Goal: Task Accomplishment & Management: Manage account settings

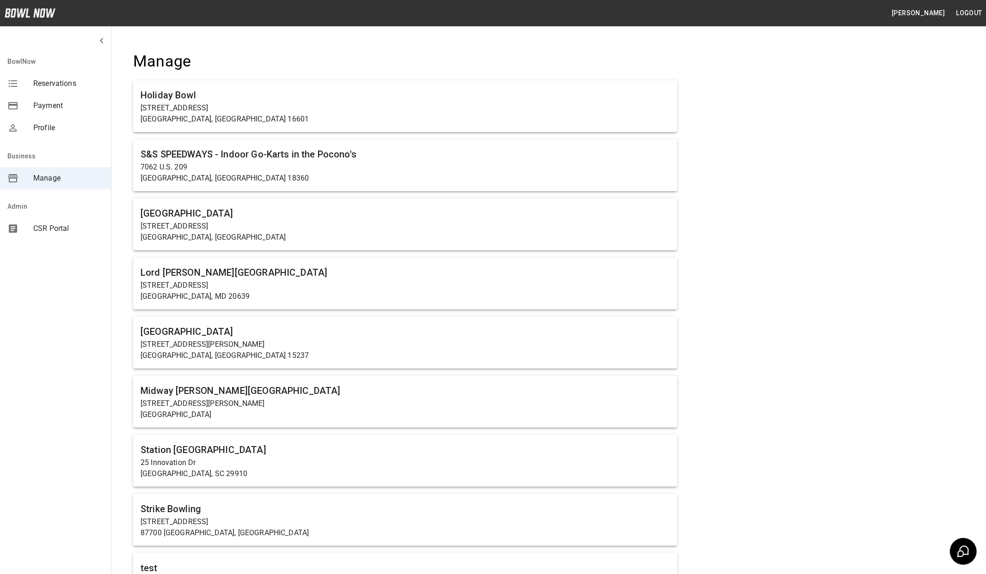
click at [39, 228] on span "CSR Portal" at bounding box center [68, 228] width 70 height 11
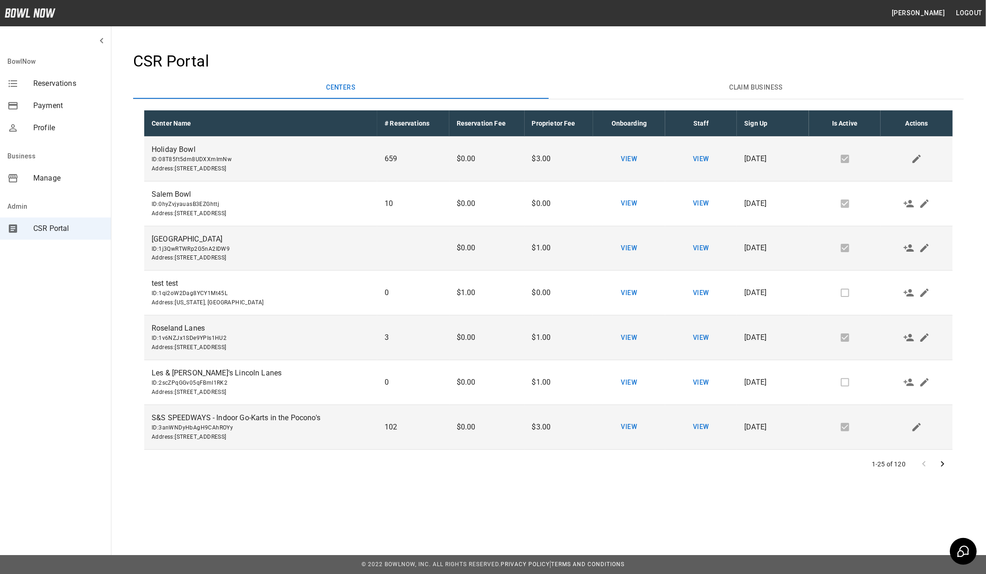
click at [943, 469] on icon "Go to next page" at bounding box center [942, 464] width 11 height 11
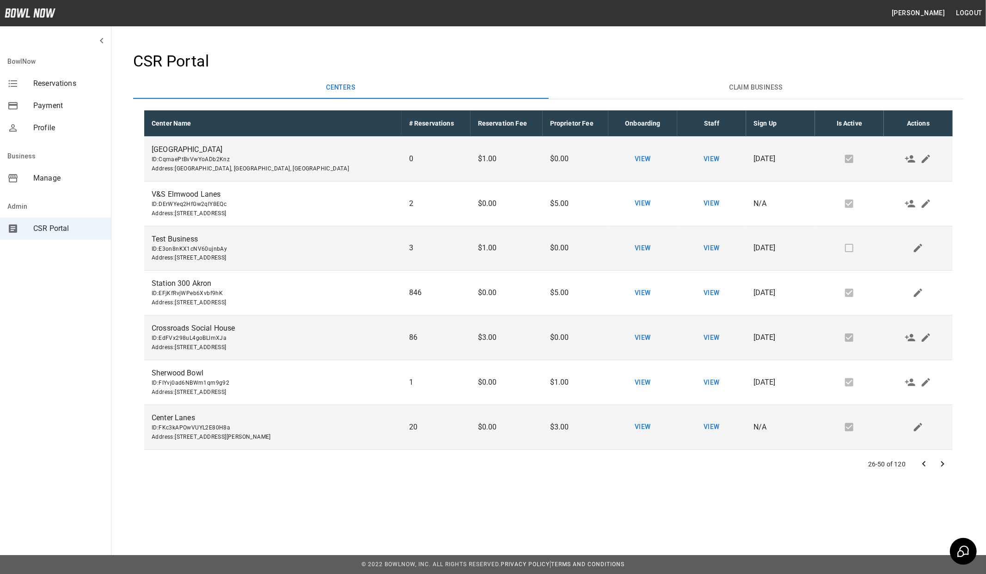
click at [942, 470] on button "Go to next page" at bounding box center [942, 464] width 18 height 18
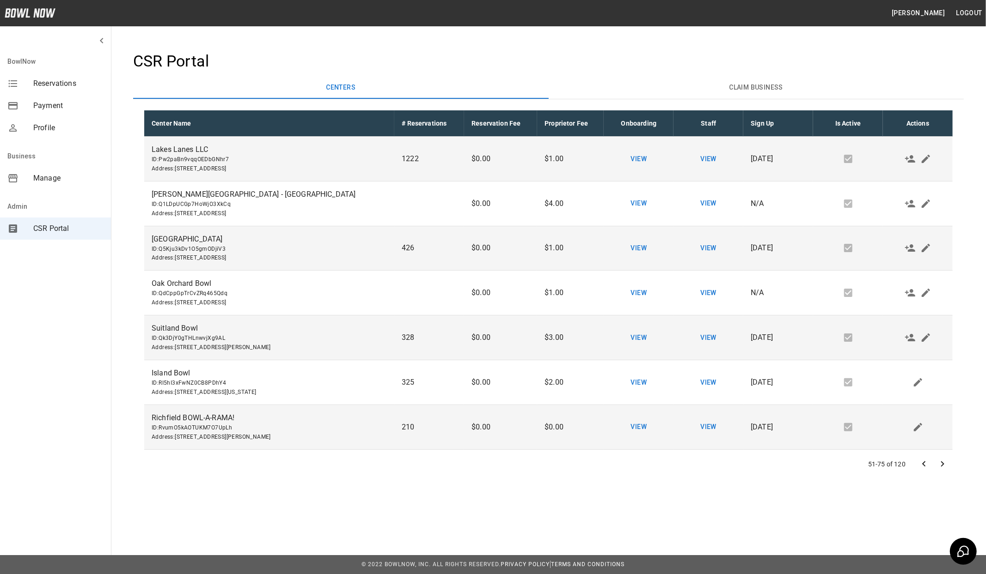
click at [943, 461] on icon "Go to next page" at bounding box center [942, 464] width 11 height 11
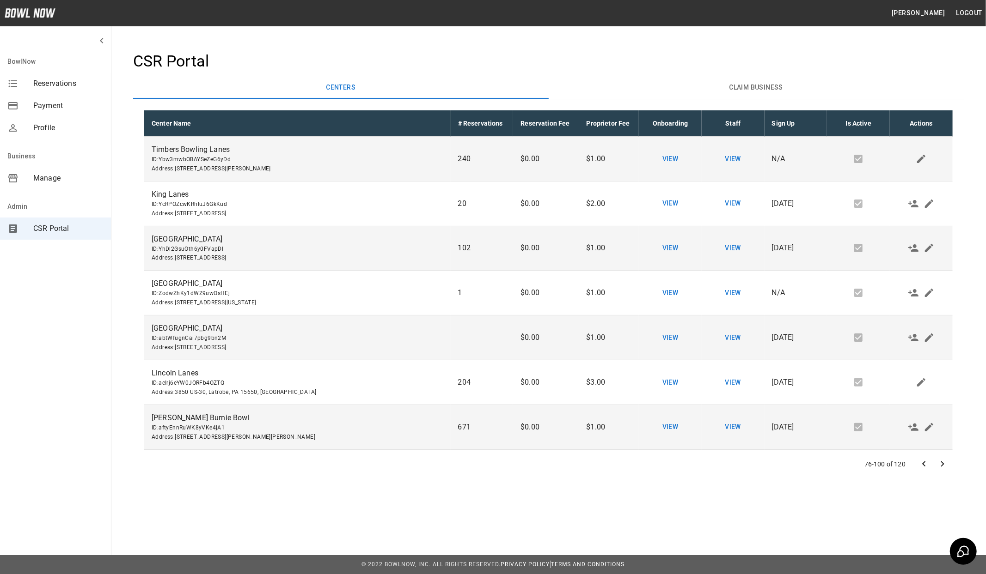
scroll to position [226, 0]
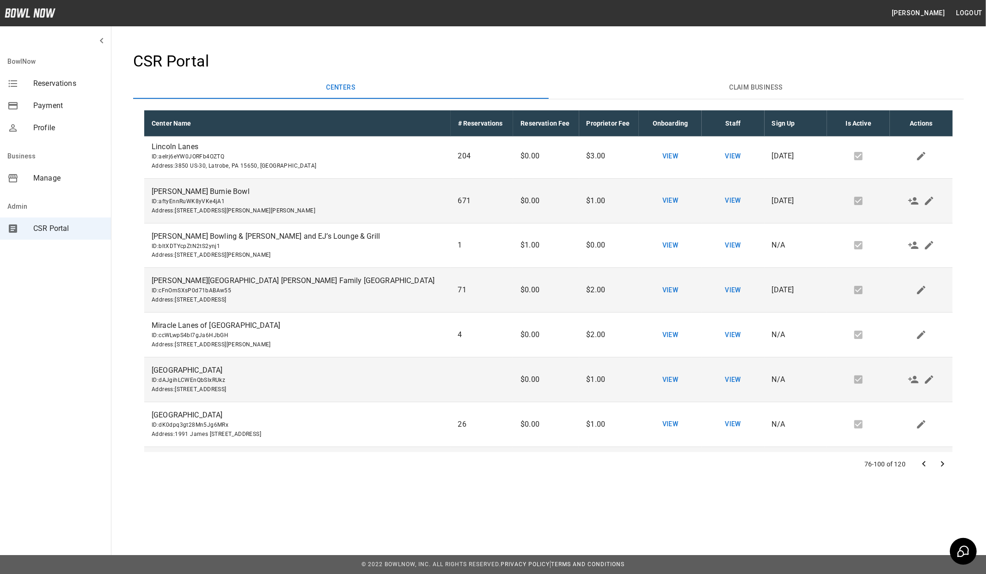
click at [222, 281] on p "[PERSON_NAME][GEOGRAPHIC_DATA] [PERSON_NAME] Family [GEOGRAPHIC_DATA]" at bounding box center [298, 280] width 292 height 11
drag, startPoint x: 307, startPoint y: 281, endPoint x: 151, endPoint y: 283, distance: 156.2
click at [151, 283] on td "Buffaloe Lanes Mebane Family Bowling Center ID: cFnOmSXsP0d71bABAw55 Address : …" at bounding box center [297, 290] width 306 height 45
copy p "[PERSON_NAME][GEOGRAPHIC_DATA] [PERSON_NAME] Family [GEOGRAPHIC_DATA]"
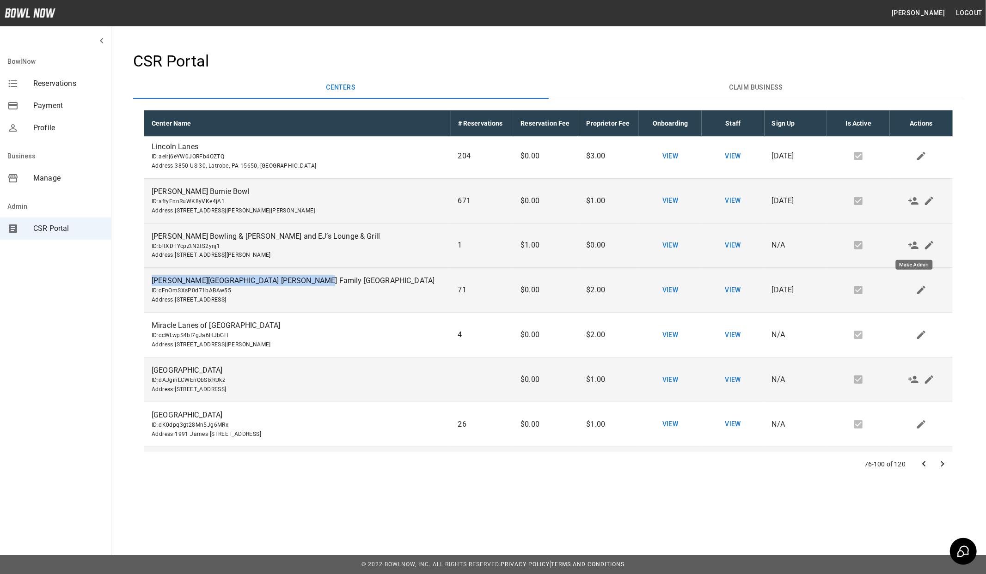
copy p "[PERSON_NAME][GEOGRAPHIC_DATA] [PERSON_NAME] Family [GEOGRAPHIC_DATA]"
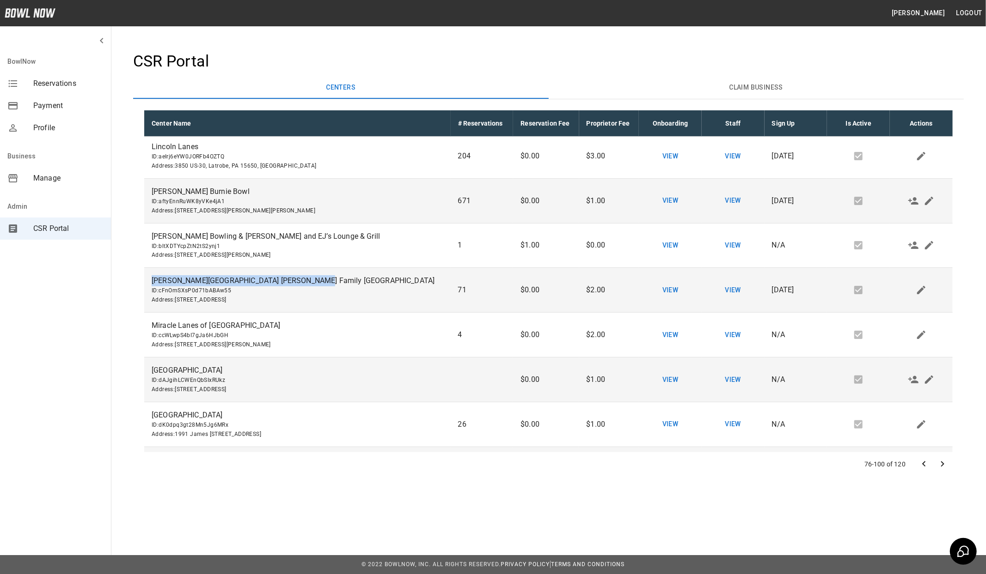
click at [31, 172] on div "Manage" at bounding box center [55, 178] width 111 height 22
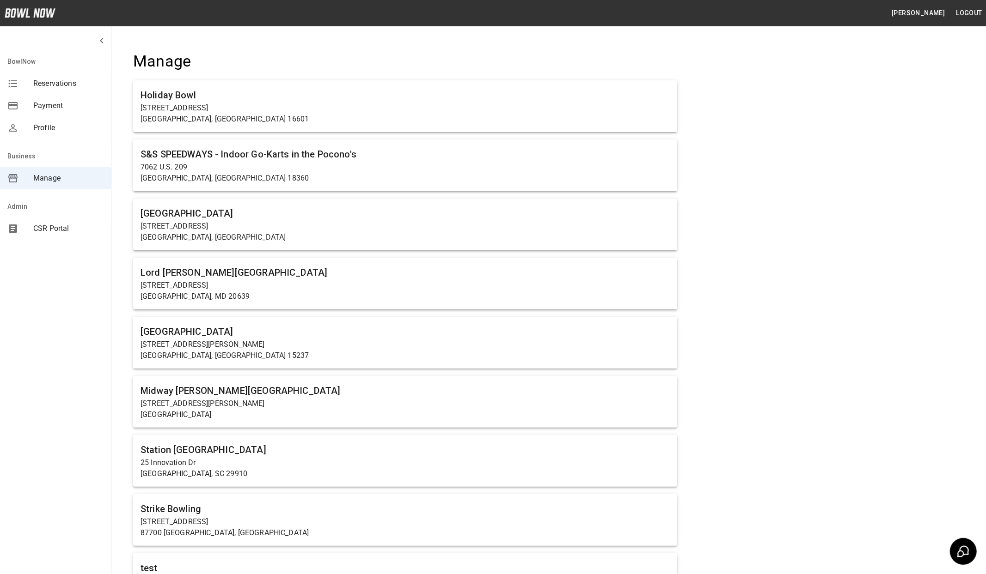
scroll to position [1630, 0]
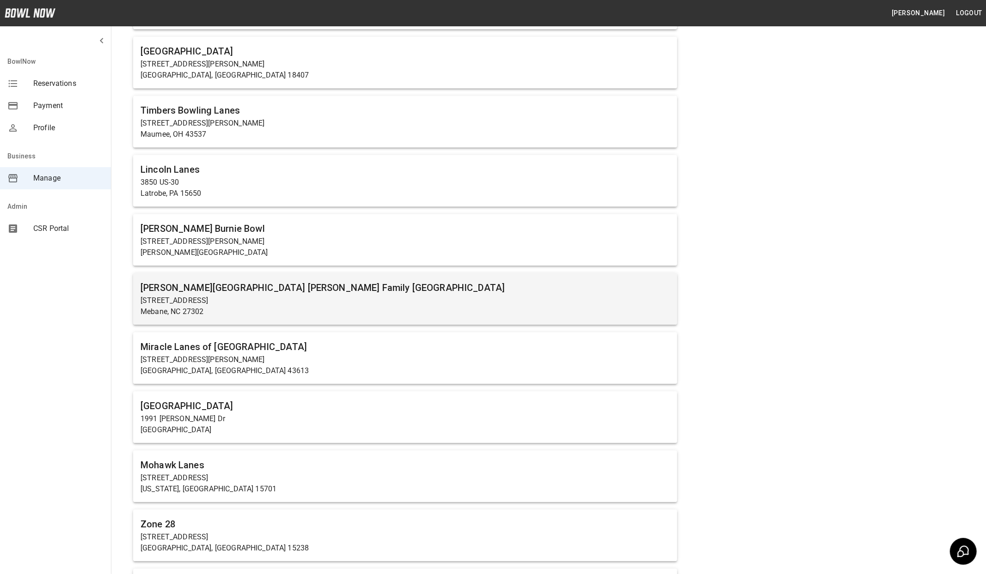
click at [330, 291] on h6 "[PERSON_NAME][GEOGRAPHIC_DATA] [PERSON_NAME] Family [GEOGRAPHIC_DATA]" at bounding box center [404, 288] width 529 height 15
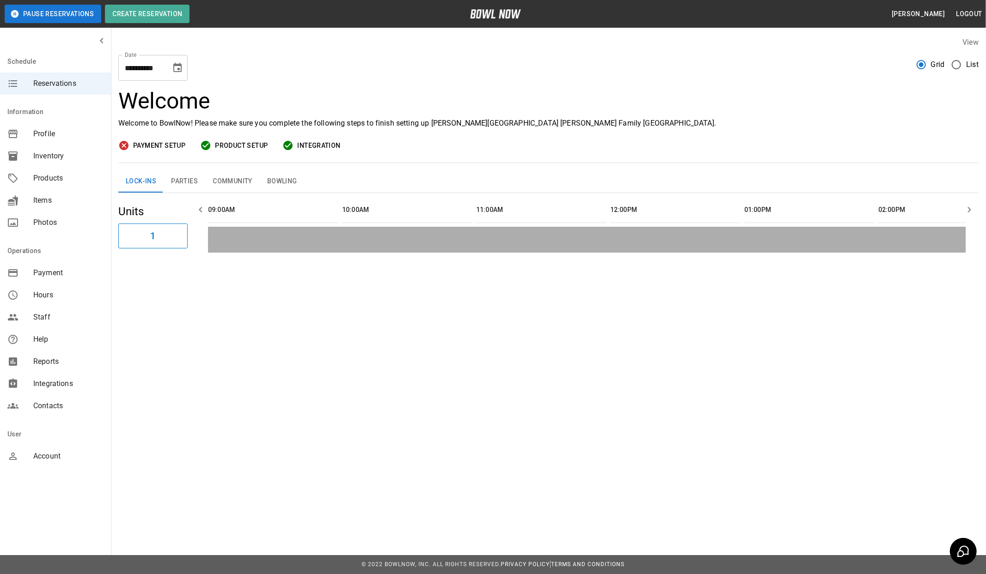
scroll to position [0, 1206]
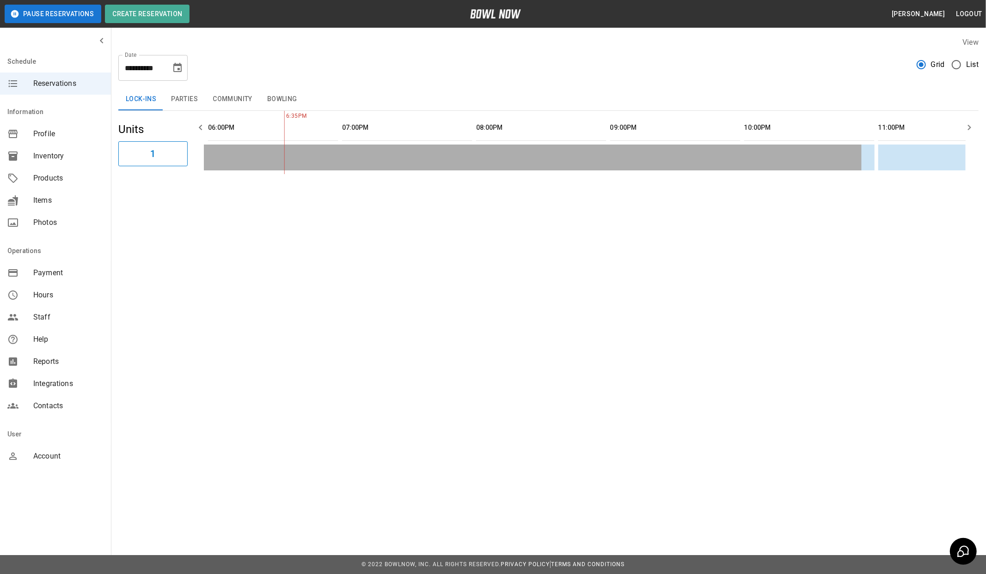
click at [177, 67] on icon "Choose date, selected date is Aug 23, 2025" at bounding box center [177, 67] width 11 height 11
click at [190, 102] on button "Parties" at bounding box center [185, 99] width 42 height 22
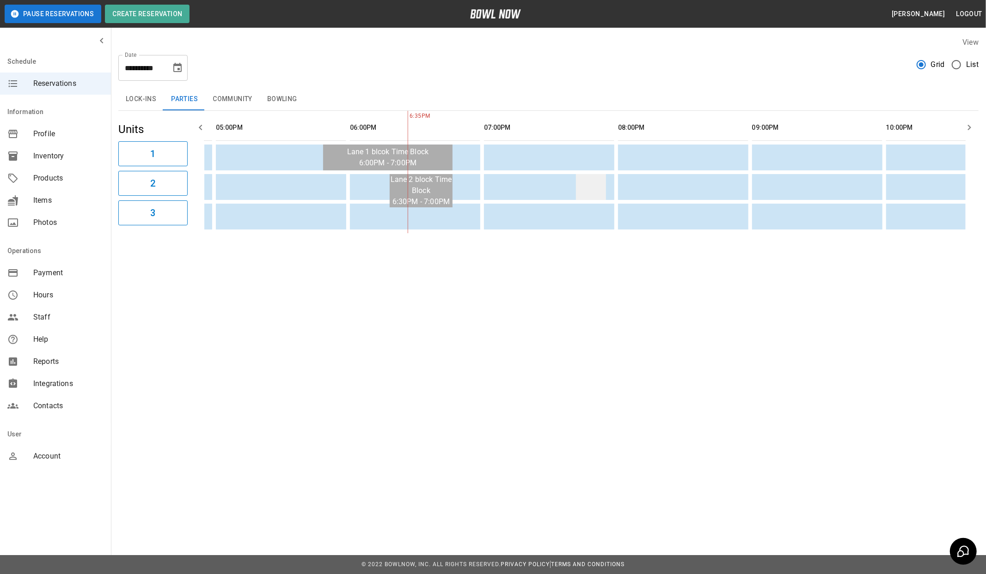
scroll to position [0, 0]
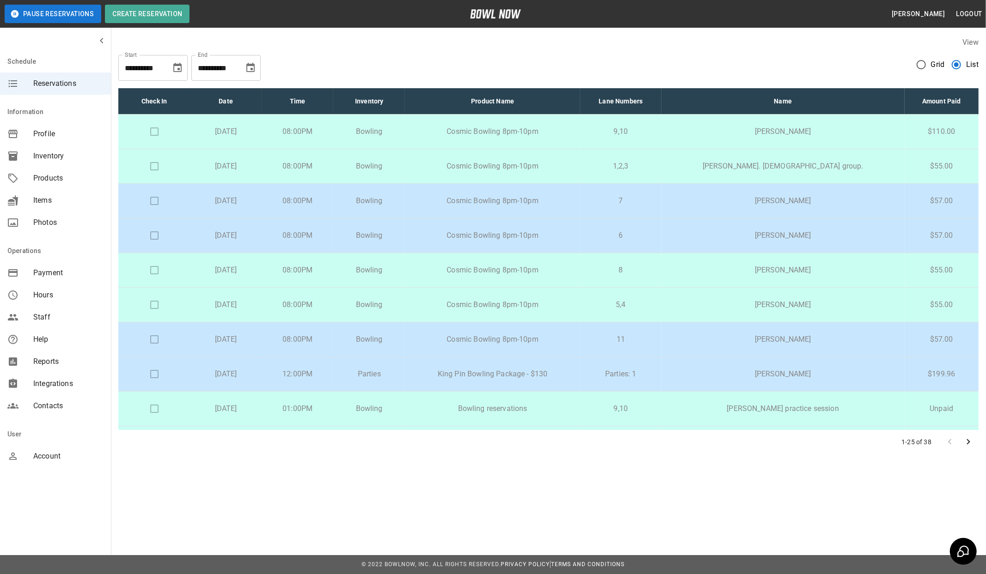
click at [541, 377] on p "King Pin Bowling Package - $130" at bounding box center [492, 374] width 160 height 11
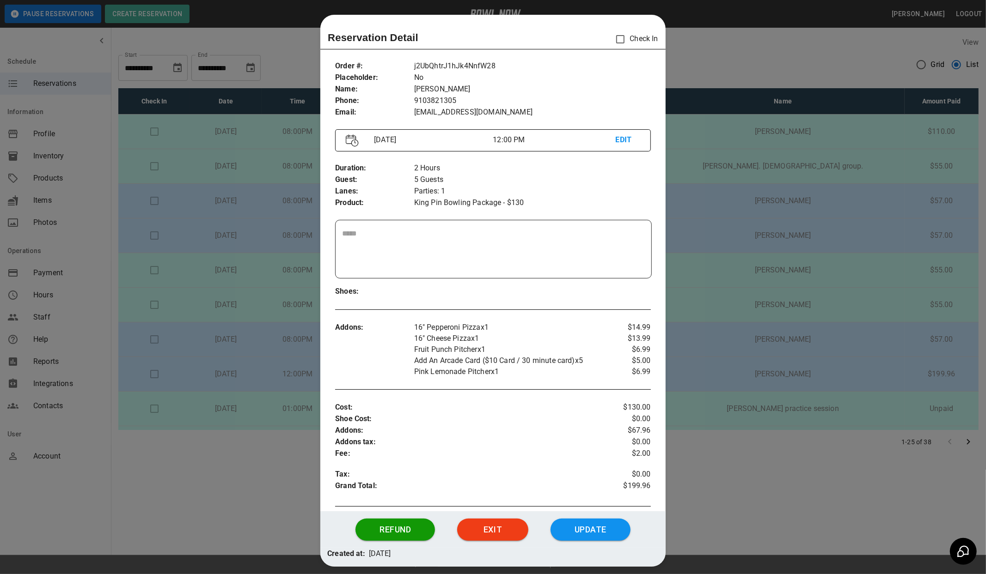
click at [446, 61] on p "j2UbQhtrJ1hJk4NnfW28" at bounding box center [532, 67] width 237 height 12
click at [444, 67] on p "j2UbQhtrJ1hJk4NnfW28" at bounding box center [532, 67] width 237 height 12
copy p "j2UbQhtrJ1hJk4NnfW28"
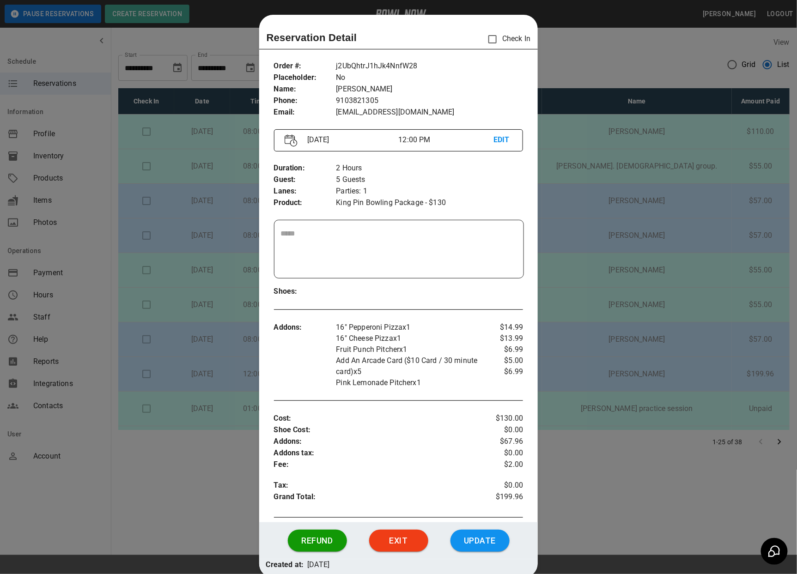
scroll to position [3, 0]
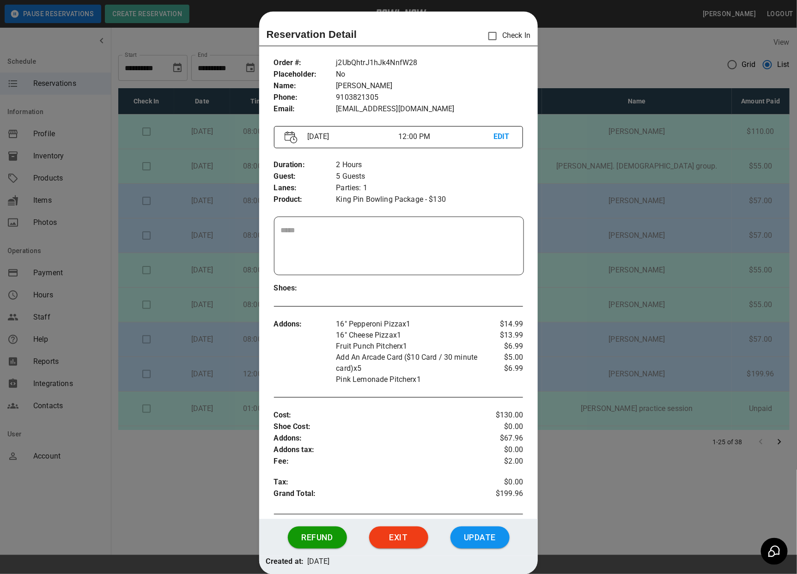
click at [561, 49] on div at bounding box center [398, 287] width 797 height 574
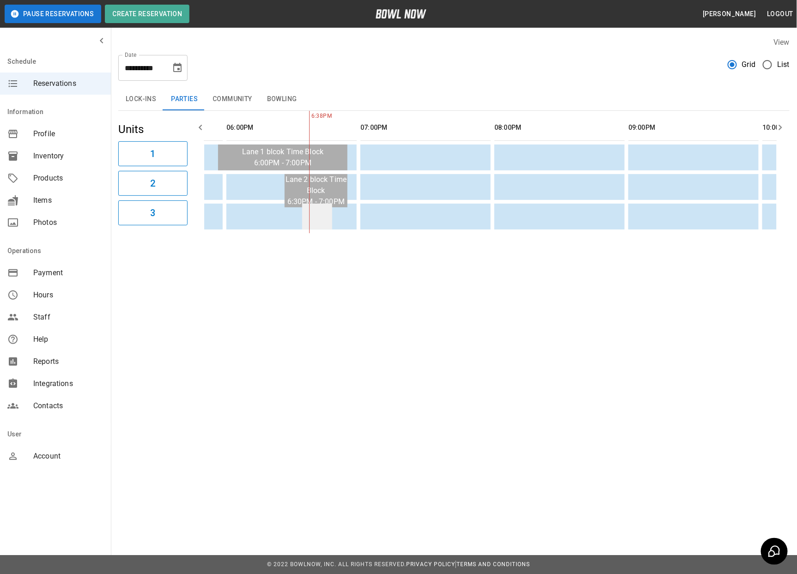
scroll to position [0, 865]
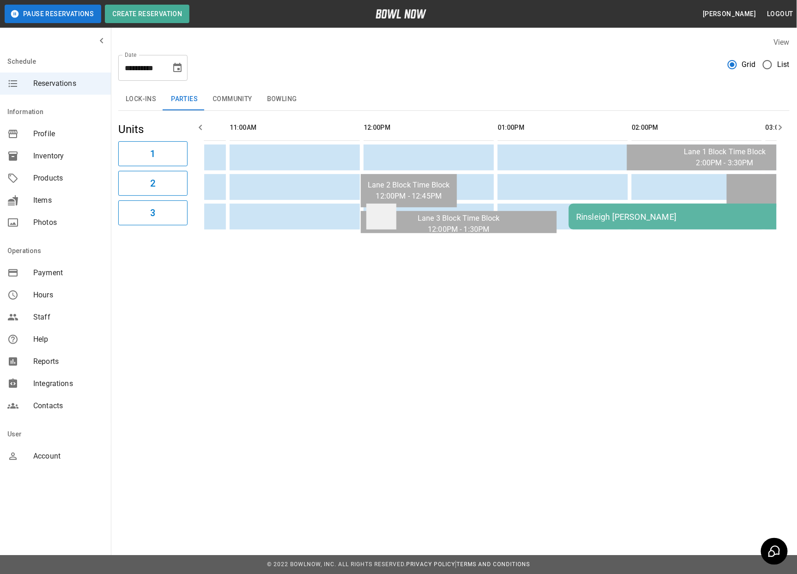
click at [376, 224] on td "sticky table" at bounding box center [381, 217] width 30 height 26
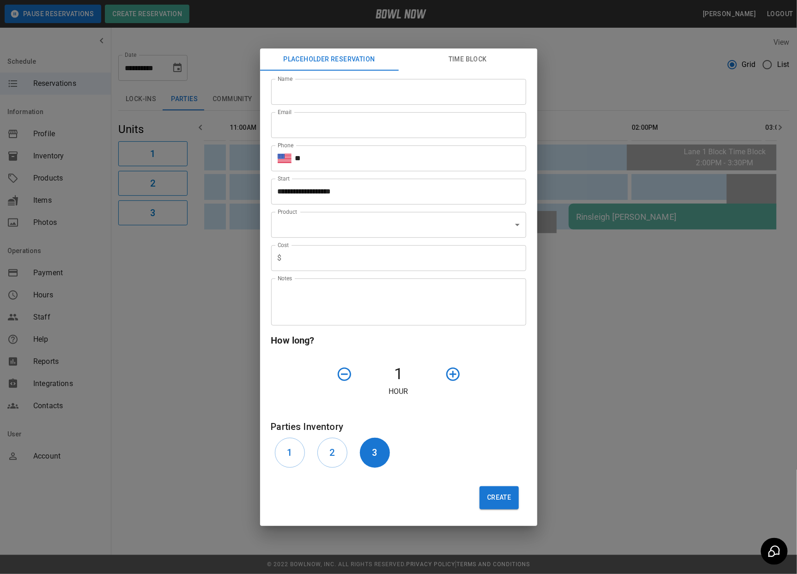
click at [641, 281] on div "**********" at bounding box center [398, 287] width 797 height 574
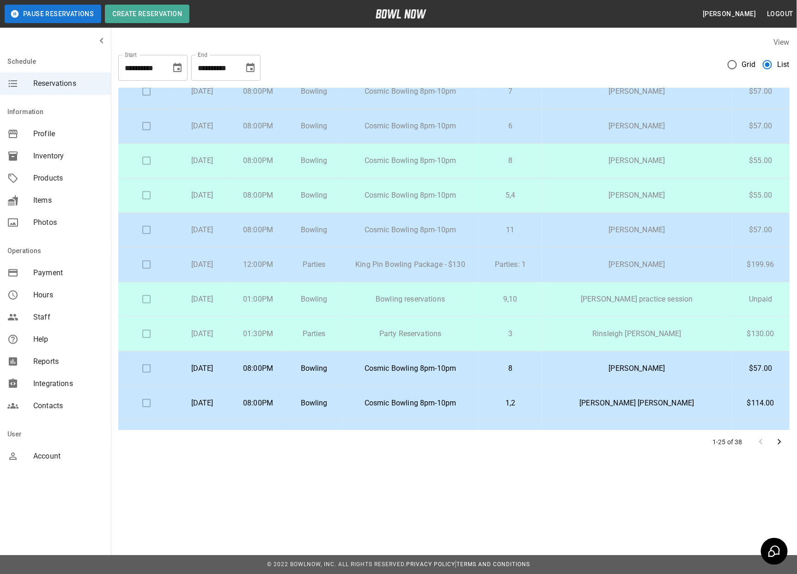
scroll to position [112, 0]
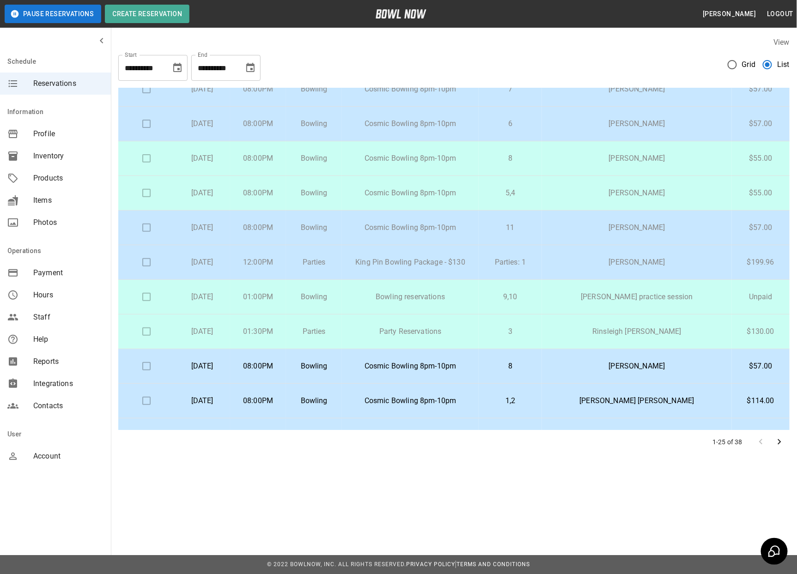
click at [335, 336] on p "Parties" at bounding box center [313, 331] width 41 height 11
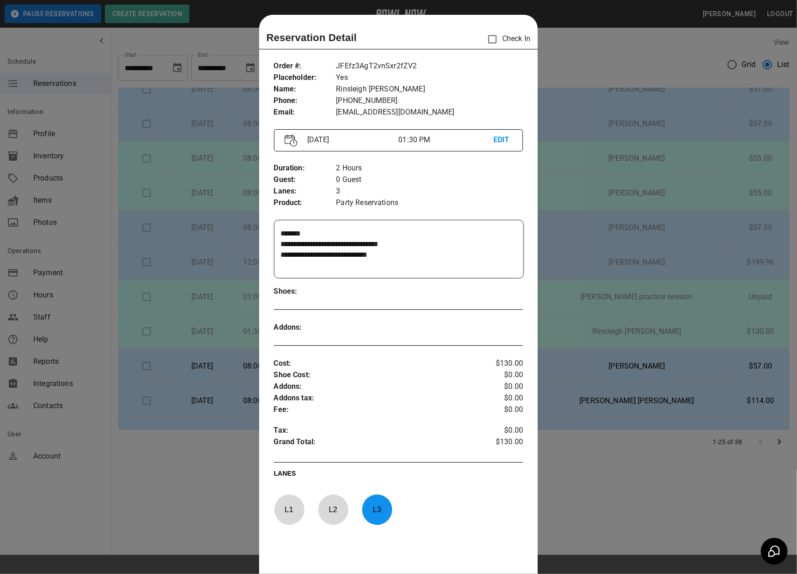
scroll to position [15, 0]
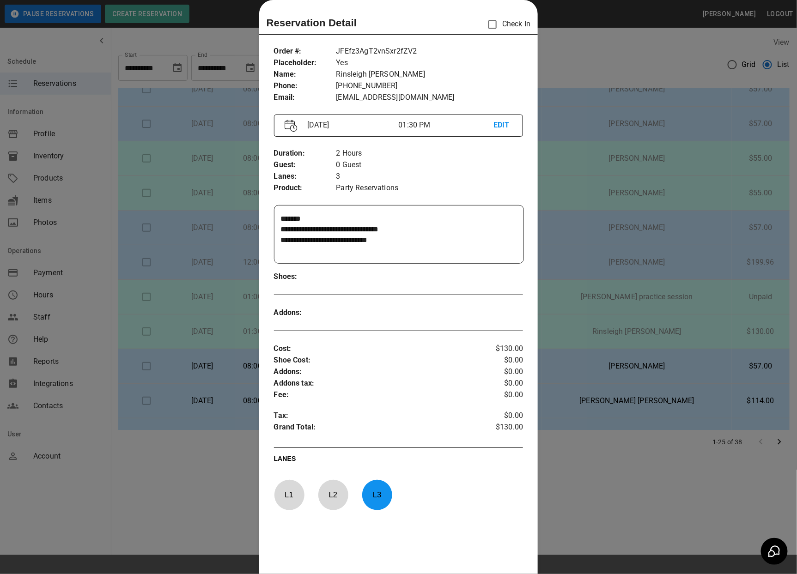
click at [379, 51] on p "JFEfz3AgT2vnSxr2fZV2" at bounding box center [429, 52] width 187 height 12
copy p "JFEfz3AgT2vnSxr2fZV2"
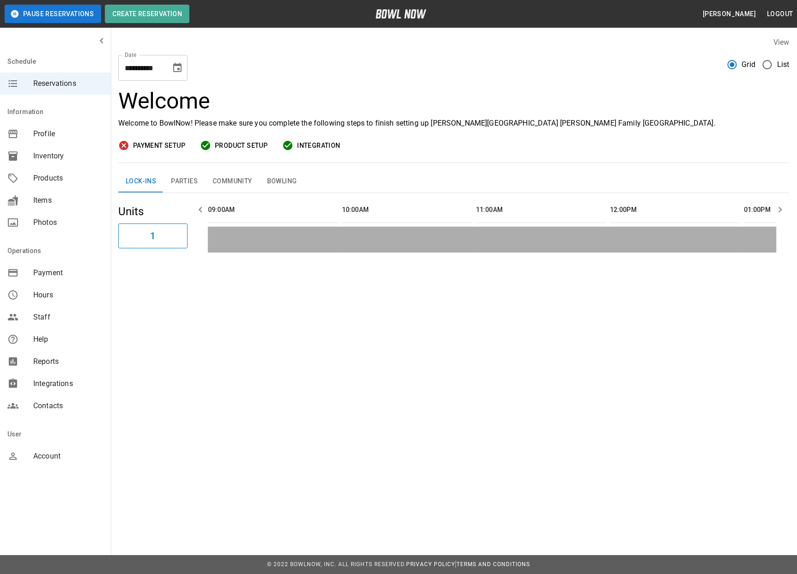
scroll to position [0, 1206]
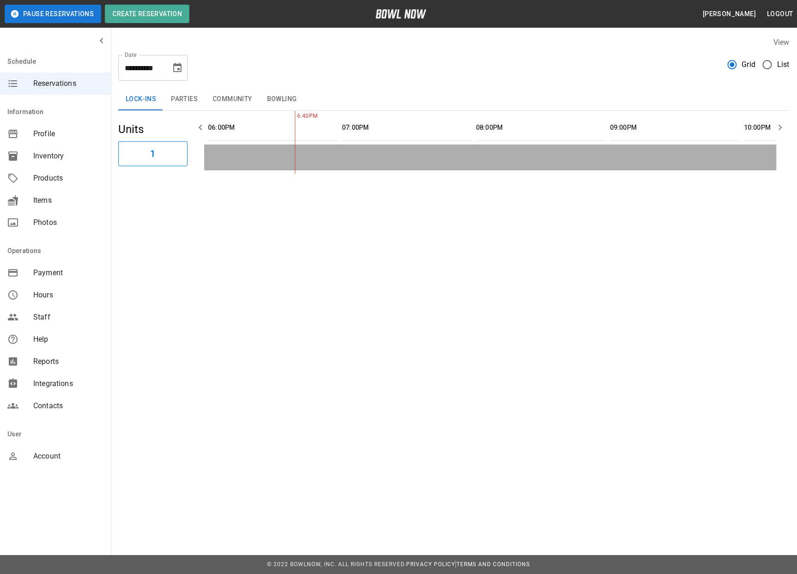
click at [183, 97] on button "Parties" at bounding box center [185, 99] width 42 height 22
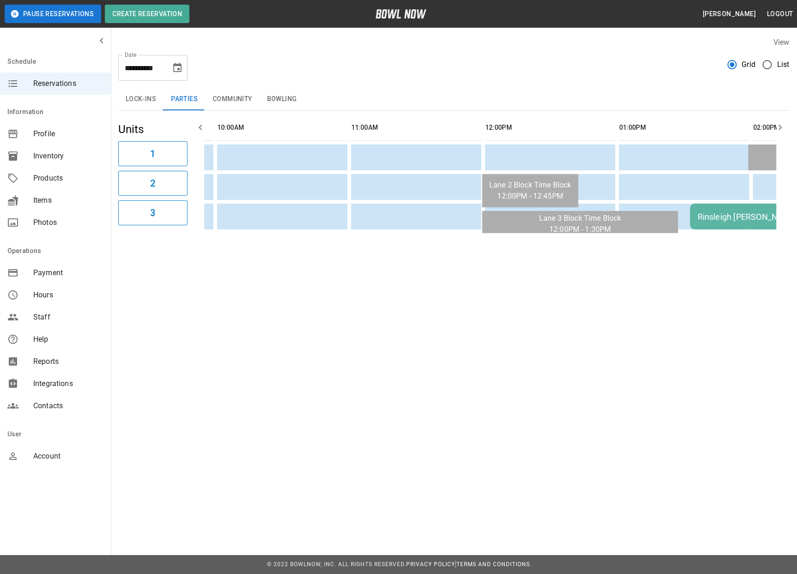
scroll to position [0, 246]
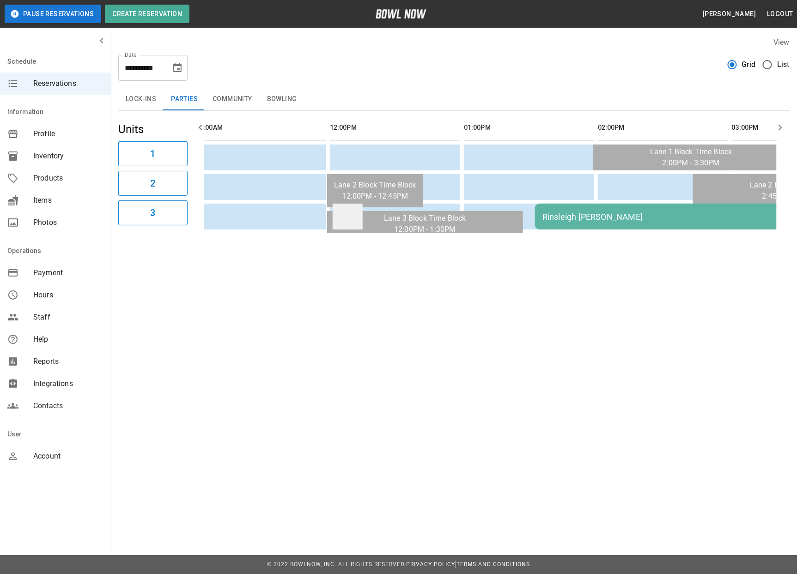
click at [335, 223] on td "sticky table" at bounding box center [348, 217] width 30 height 26
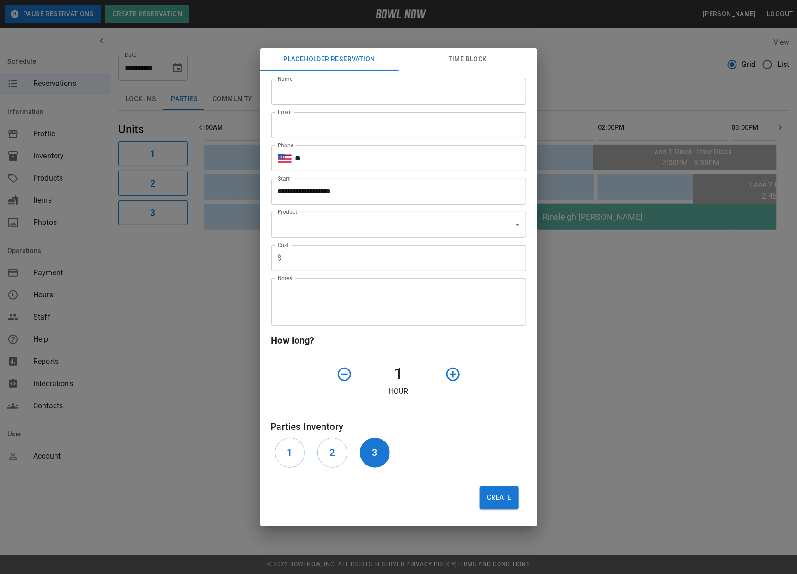
click at [470, 64] on button "Time Block" at bounding box center [468, 60] width 139 height 22
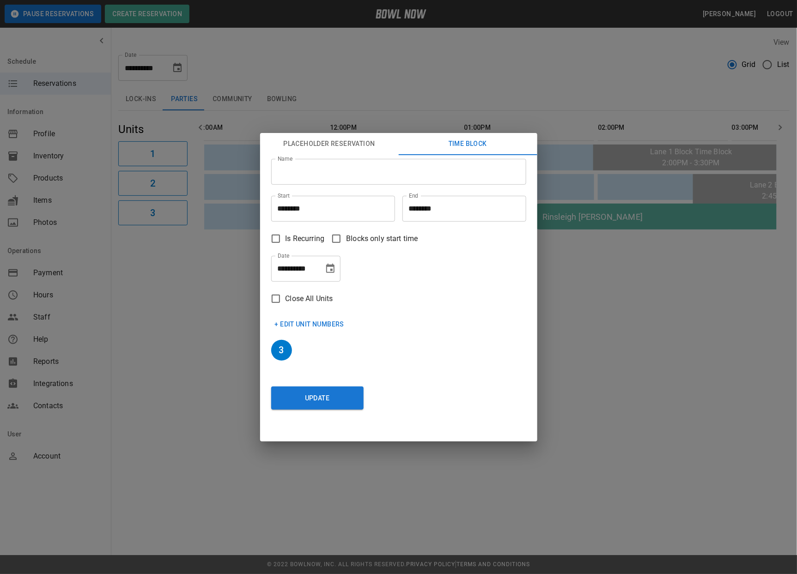
click at [581, 250] on div "**********" at bounding box center [398, 287] width 797 height 574
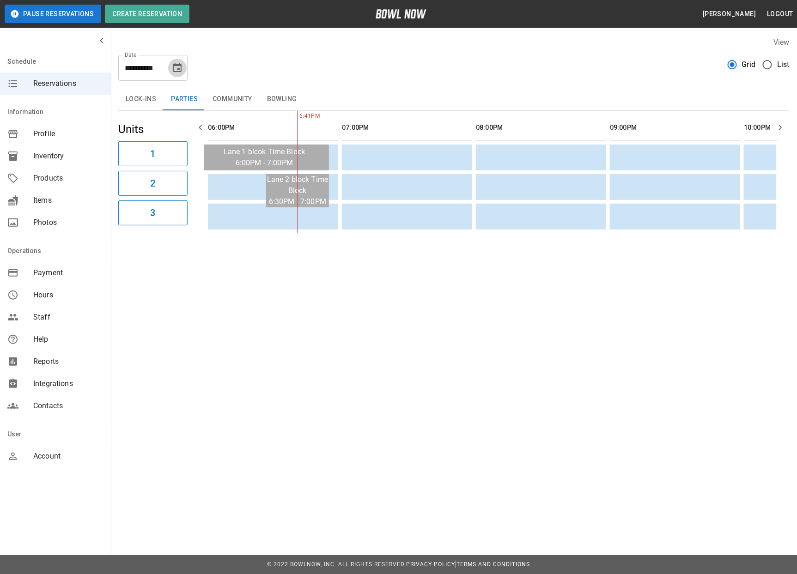
click at [177, 63] on icon "Choose date, selected date is Aug 23, 2025" at bounding box center [177, 67] width 11 height 11
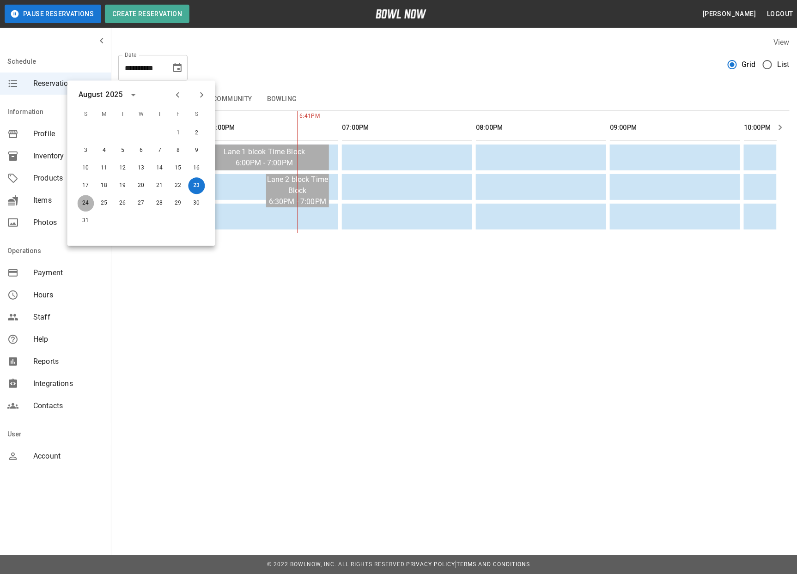
click at [88, 202] on button "24" at bounding box center [86, 203] width 17 height 17
type input "**********"
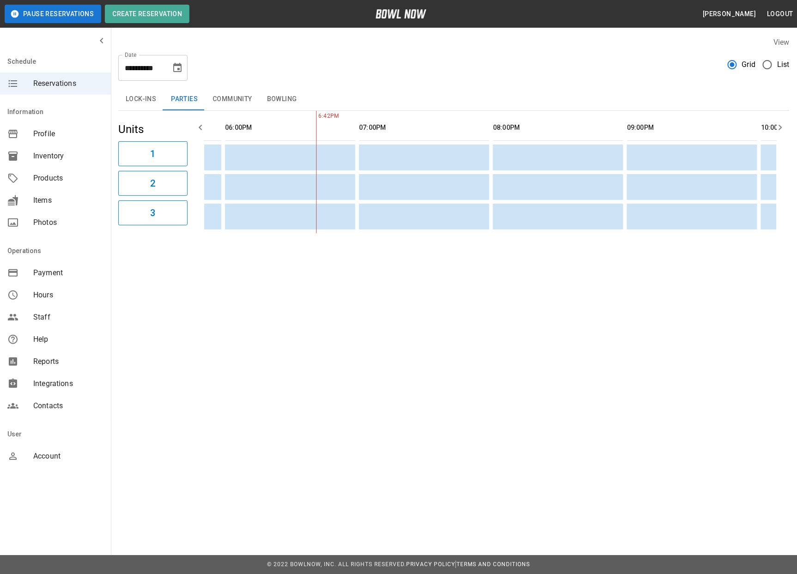
scroll to position [0, 413]
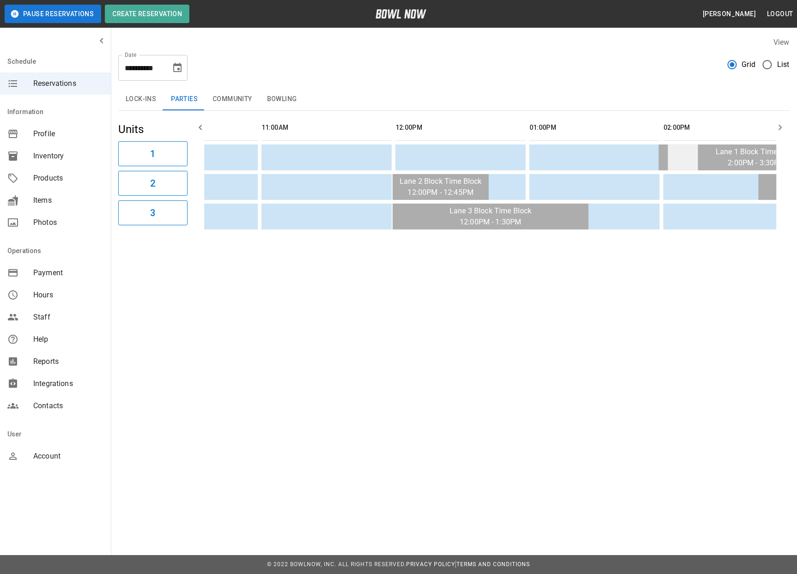
click at [684, 154] on td "sticky table" at bounding box center [683, 158] width 30 height 26
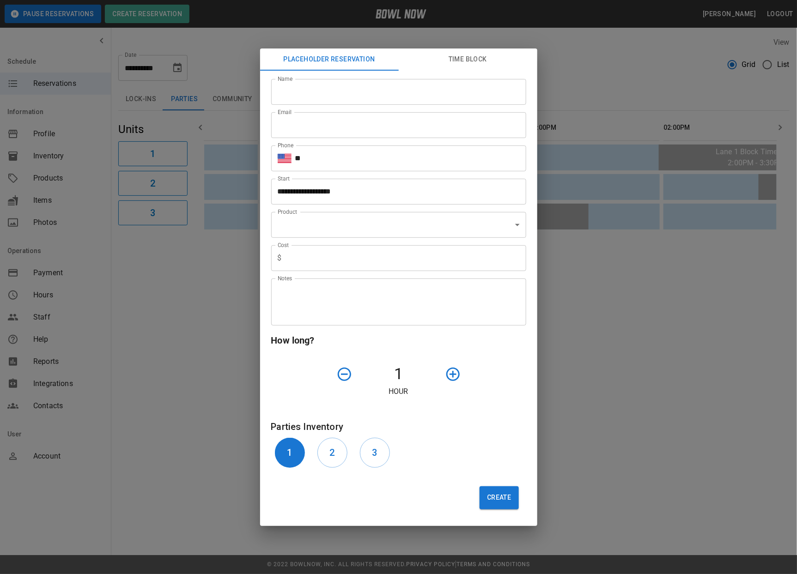
click at [605, 278] on div "**********" at bounding box center [398, 287] width 797 height 574
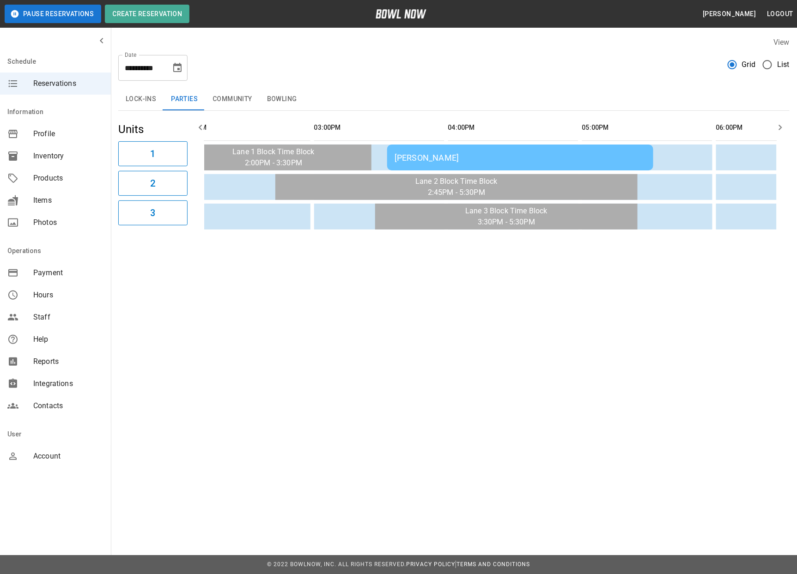
click at [438, 153] on div "Haley Hayden" at bounding box center [520, 158] width 251 height 10
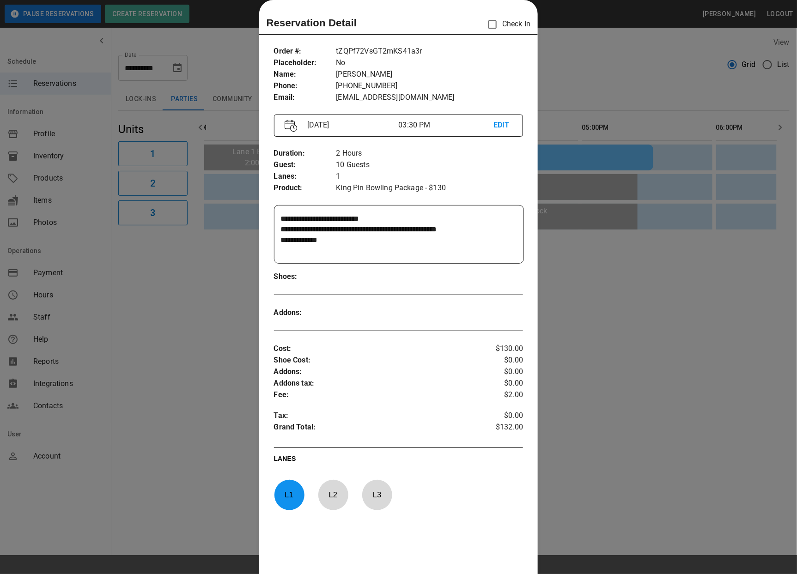
click at [612, 305] on div at bounding box center [398, 287] width 797 height 574
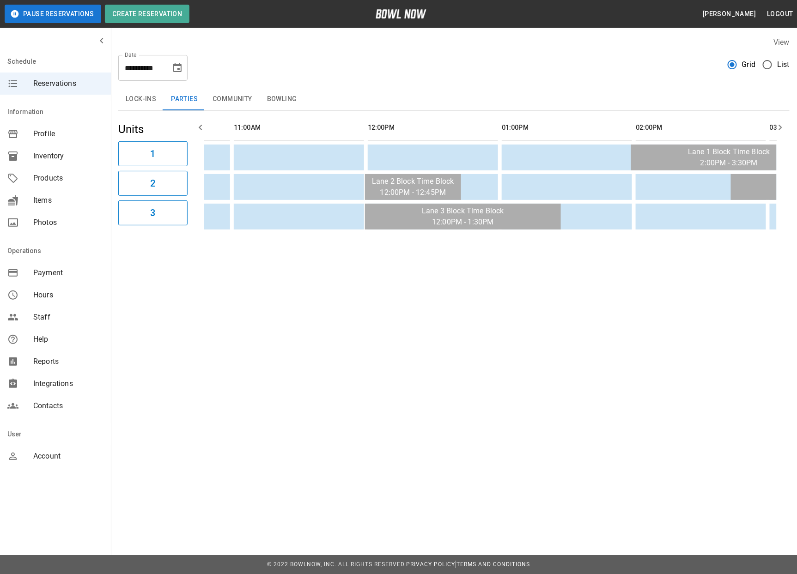
click at [68, 149] on div "Inventory" at bounding box center [55, 156] width 111 height 22
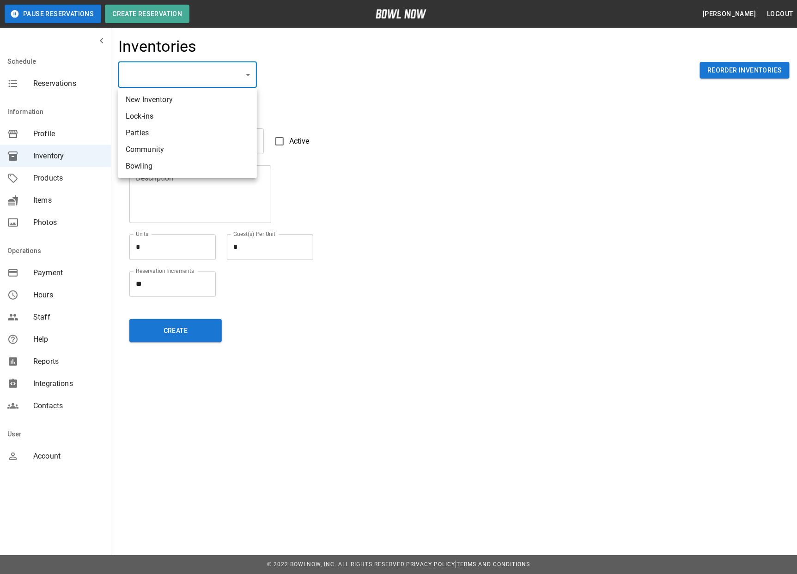
click at [183, 133] on li "Parties" at bounding box center [187, 133] width 139 height 17
type input "**********"
type input "*******"
type textarea "*"
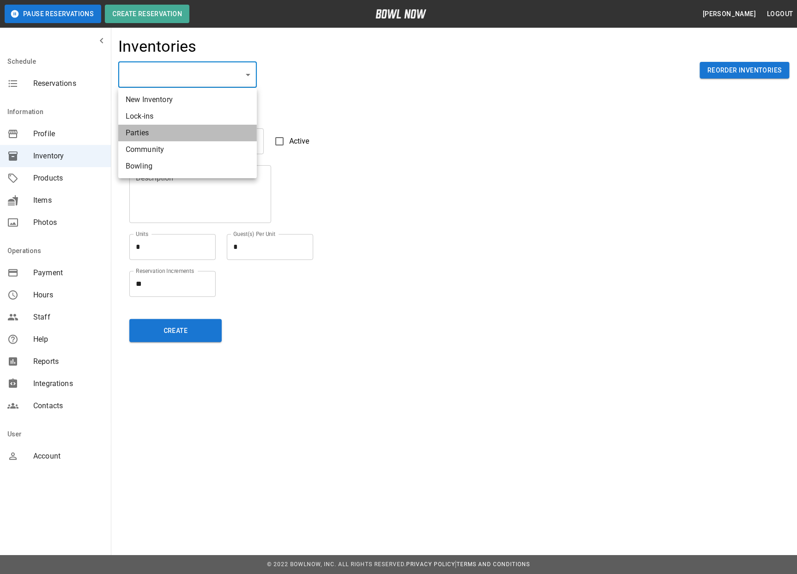
type textarea "**"
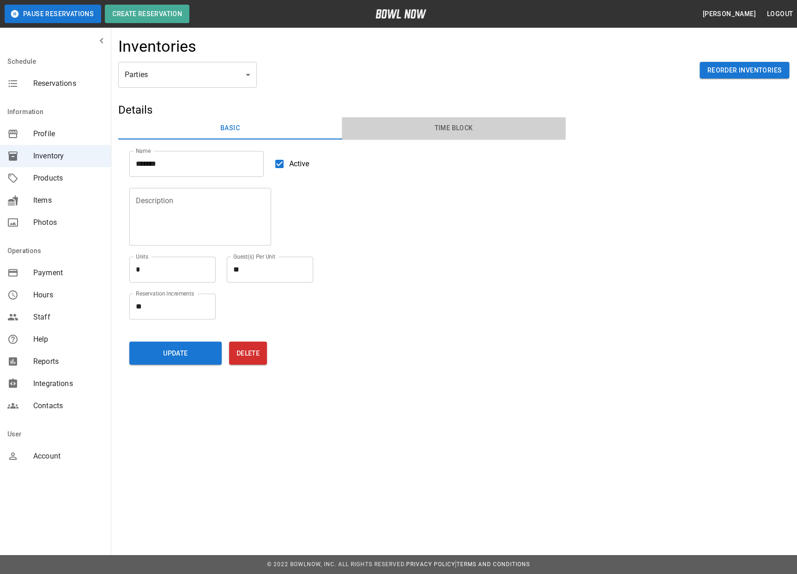
click at [445, 126] on button "Time Block" at bounding box center [454, 128] width 224 height 22
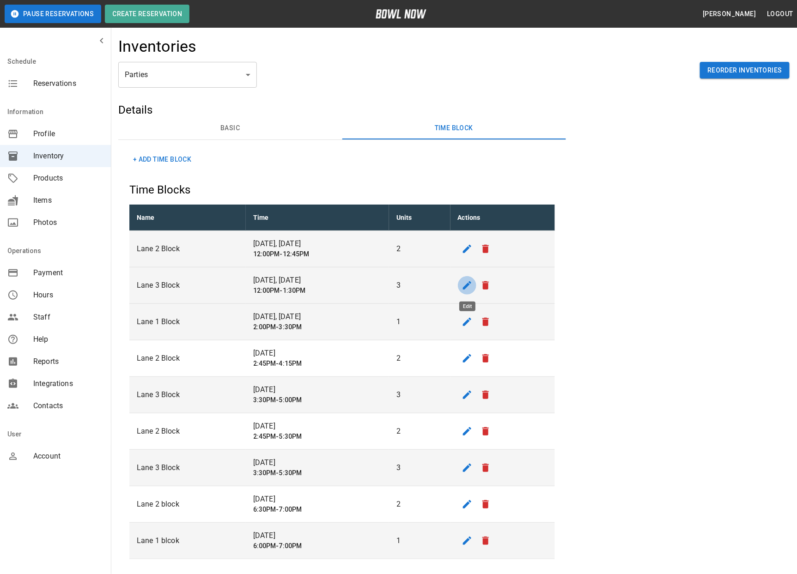
click at [465, 287] on icon "edit" at bounding box center [467, 285] width 8 height 8
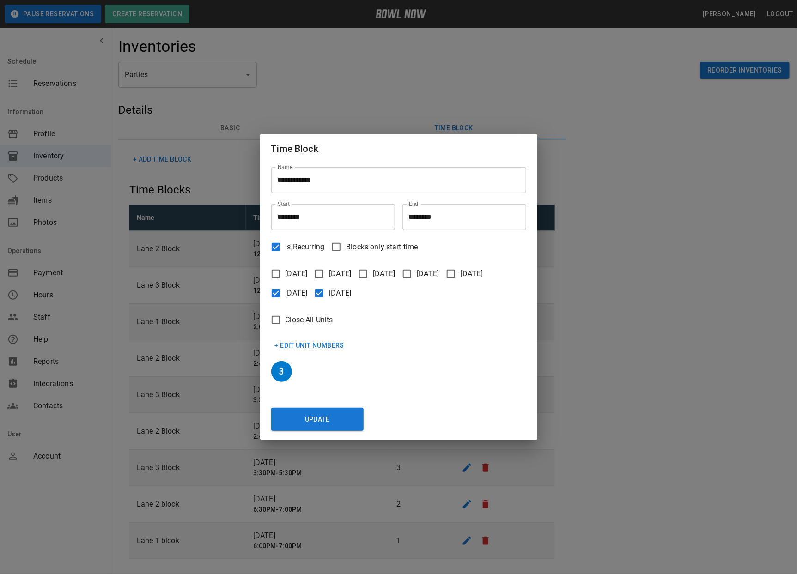
click at [620, 287] on div "**********" at bounding box center [398, 287] width 797 height 574
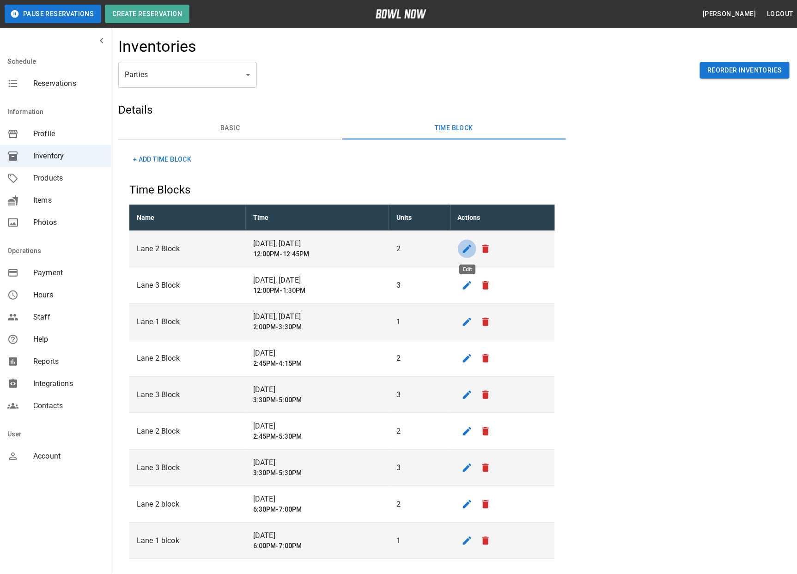
click at [470, 251] on icon "edit" at bounding box center [467, 249] width 11 height 11
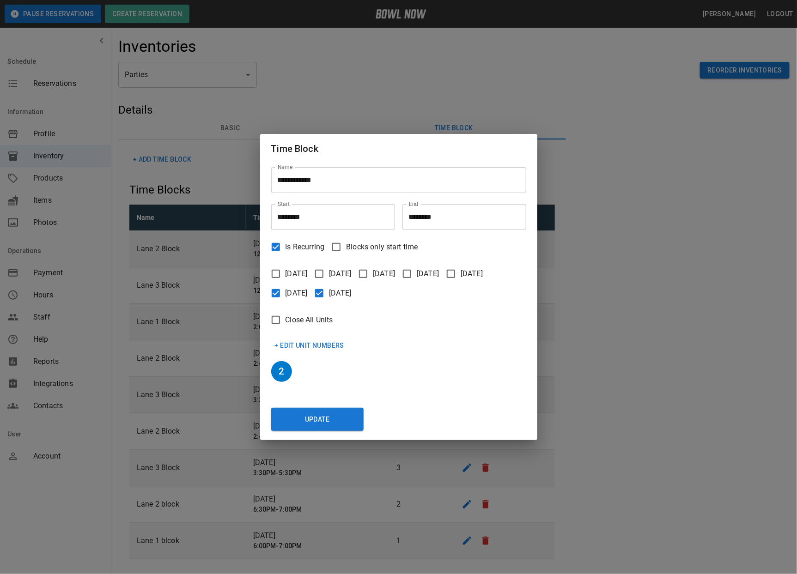
click at [615, 252] on div "**********" at bounding box center [398, 287] width 797 height 574
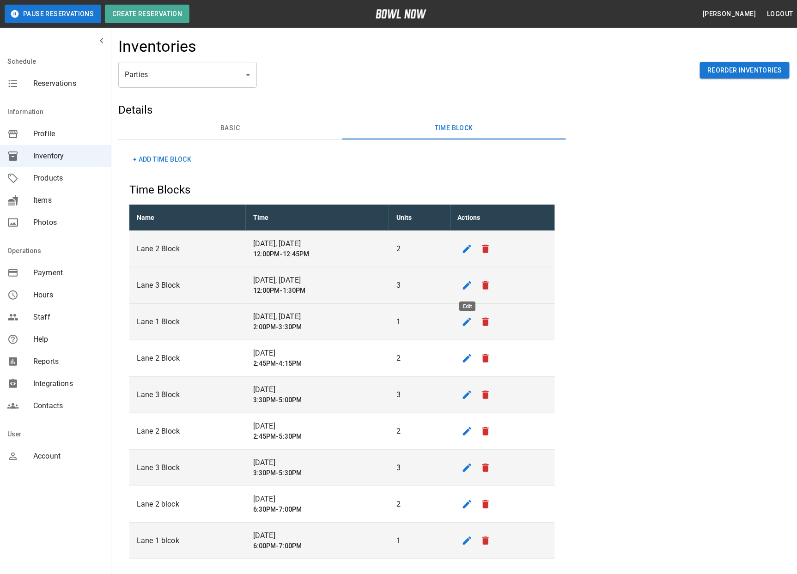
click at [466, 286] on icon "edit" at bounding box center [467, 285] width 8 height 8
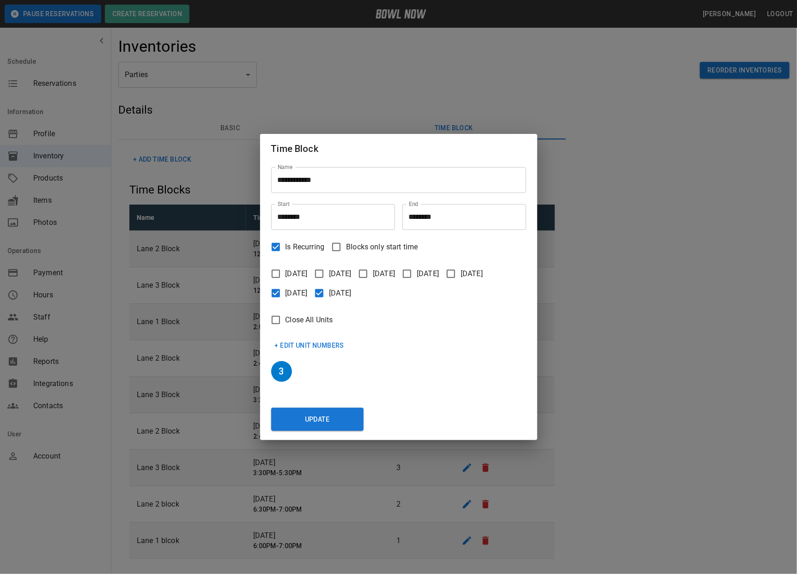
click at [631, 298] on div "**********" at bounding box center [398, 287] width 797 height 574
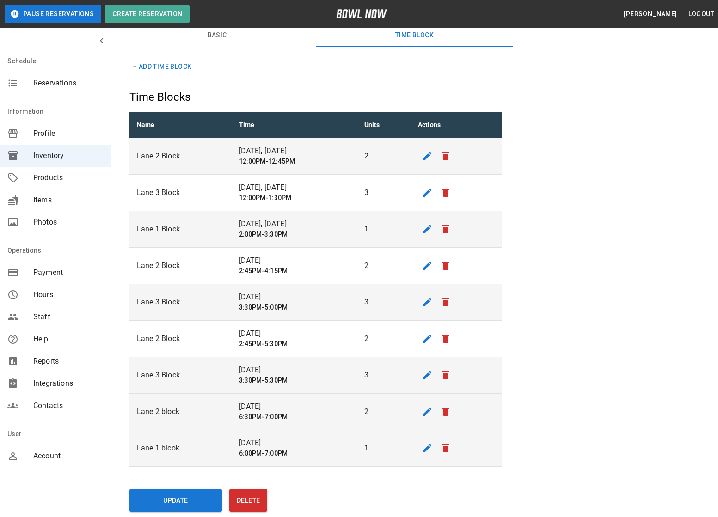
scroll to position [94, 0]
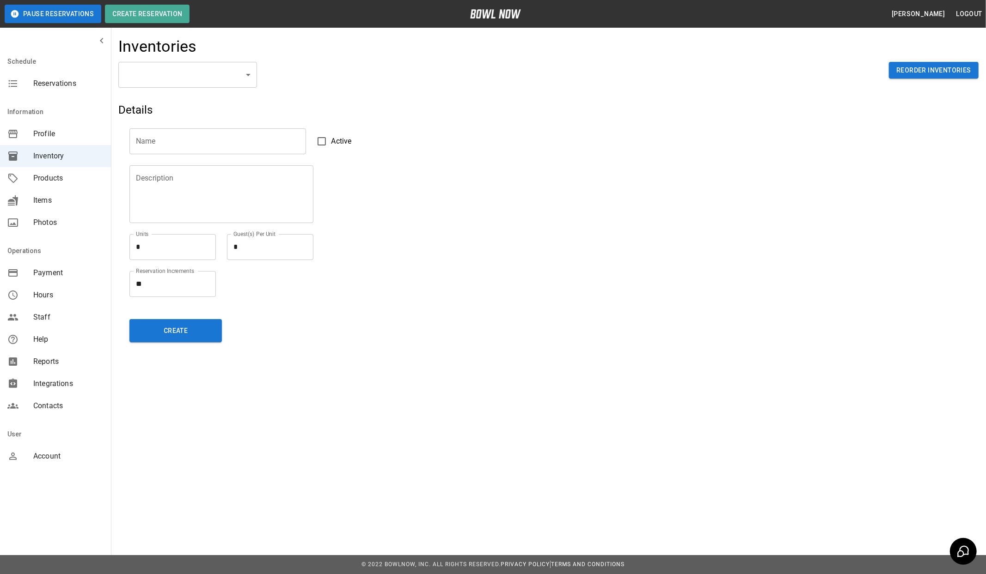
click at [50, 79] on span "Reservations" at bounding box center [68, 83] width 70 height 11
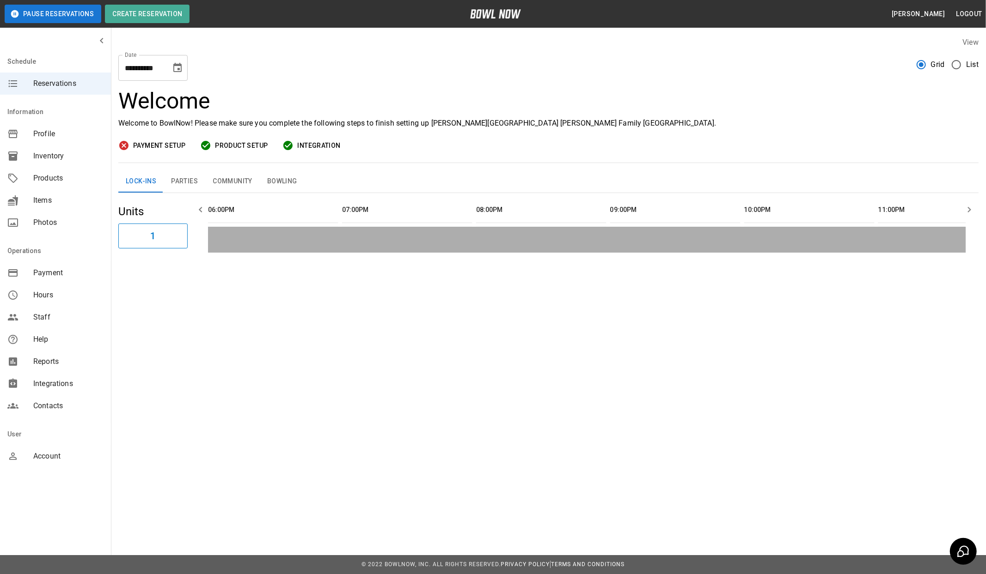
scroll to position [0, 1206]
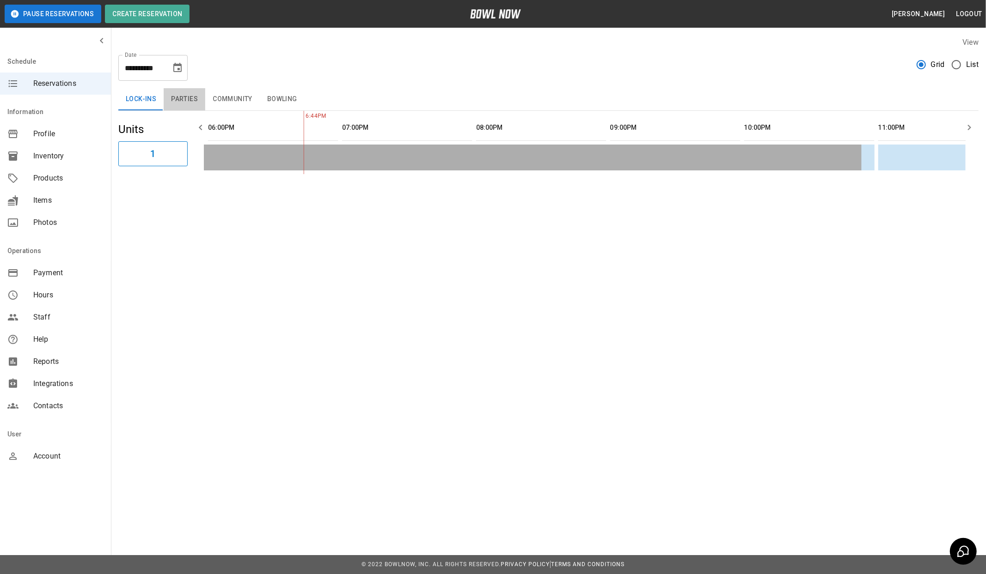
click at [198, 98] on button "Parties" at bounding box center [185, 99] width 42 height 22
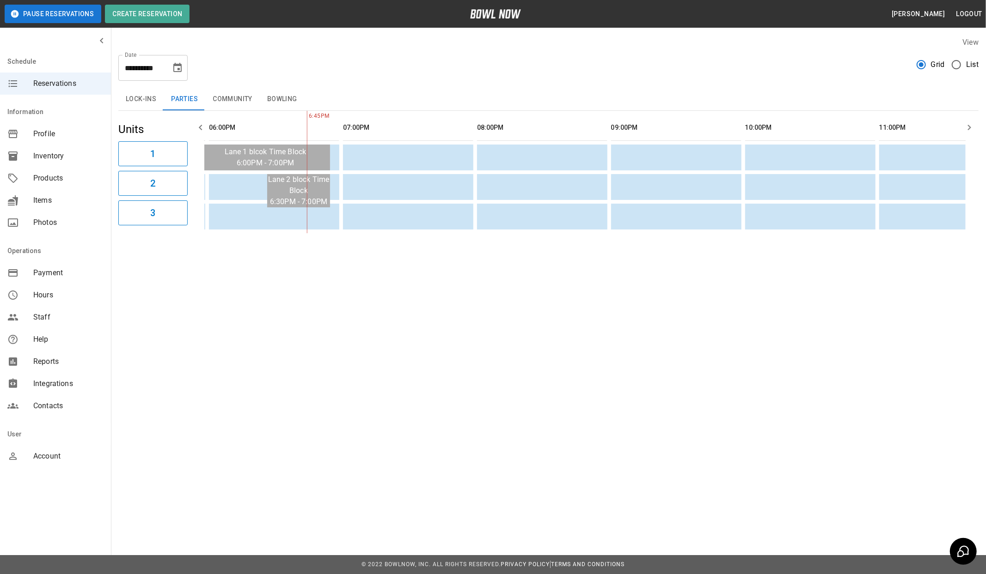
scroll to position [0, 1105]
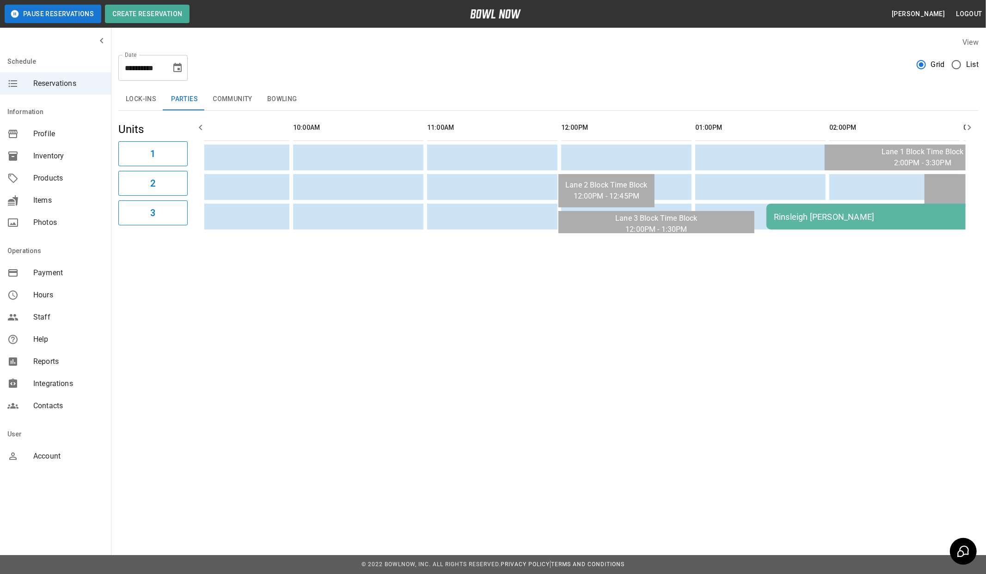
click at [243, 96] on button "Community" at bounding box center [232, 99] width 55 height 22
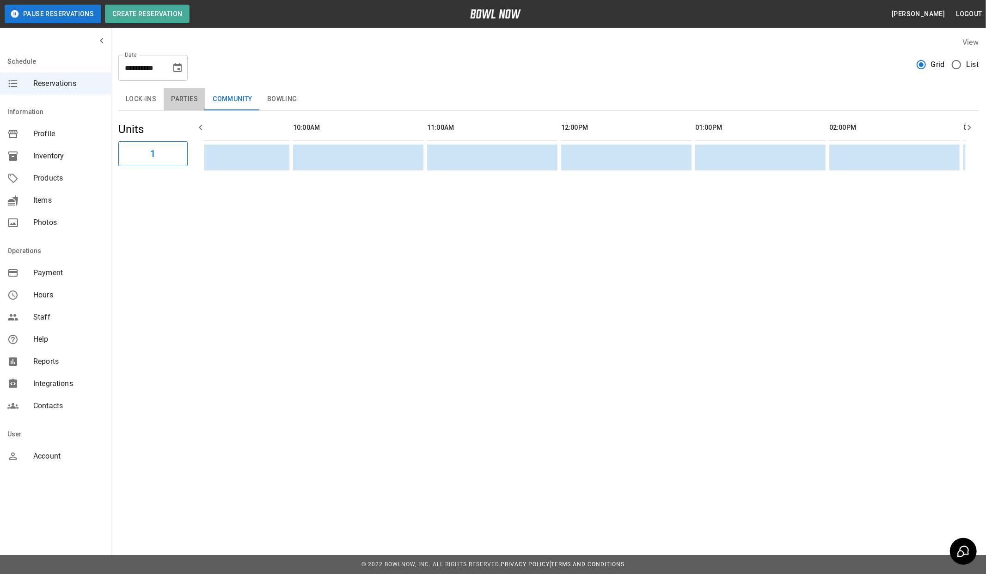
click at [178, 97] on button "Parties" at bounding box center [185, 99] width 42 height 22
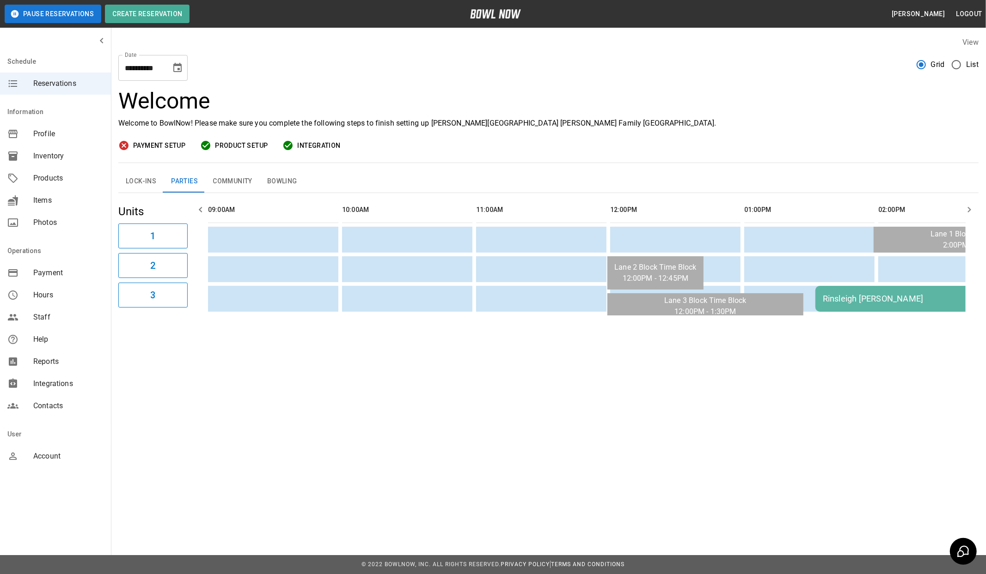
scroll to position [0, 1206]
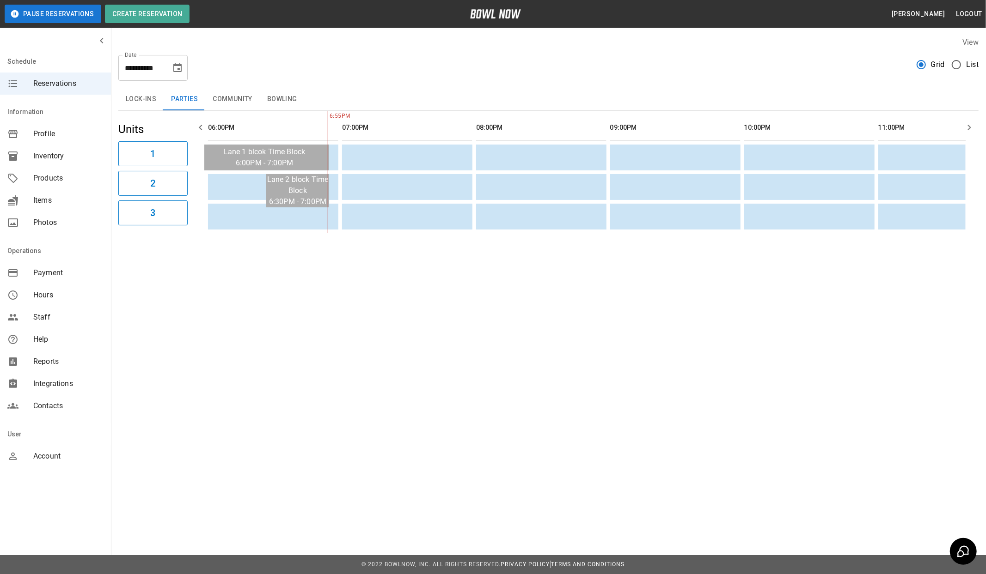
click at [176, 68] on icon "Choose date, selected date is Aug 23, 2025" at bounding box center [177, 67] width 11 height 11
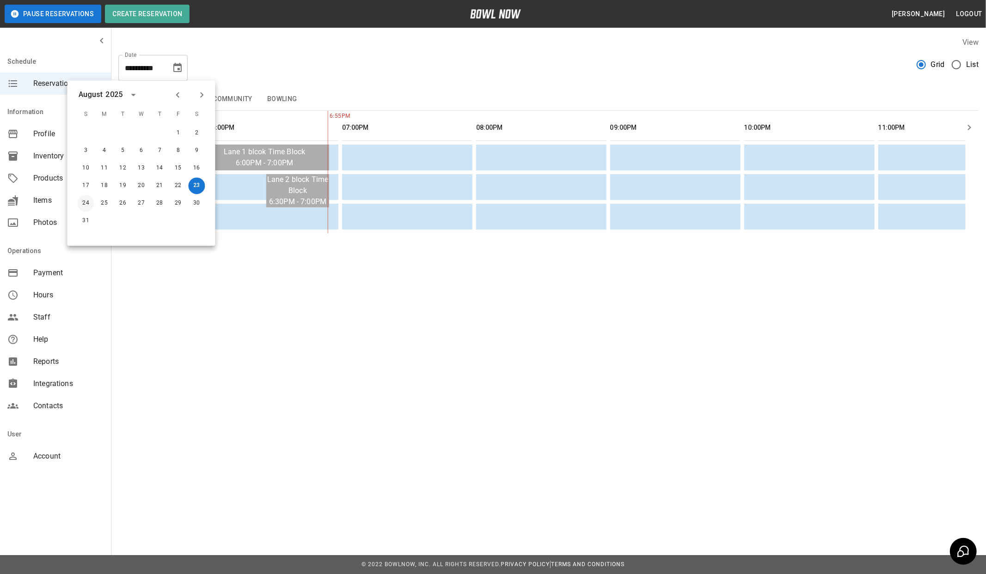
click at [84, 199] on button "24" at bounding box center [86, 203] width 17 height 17
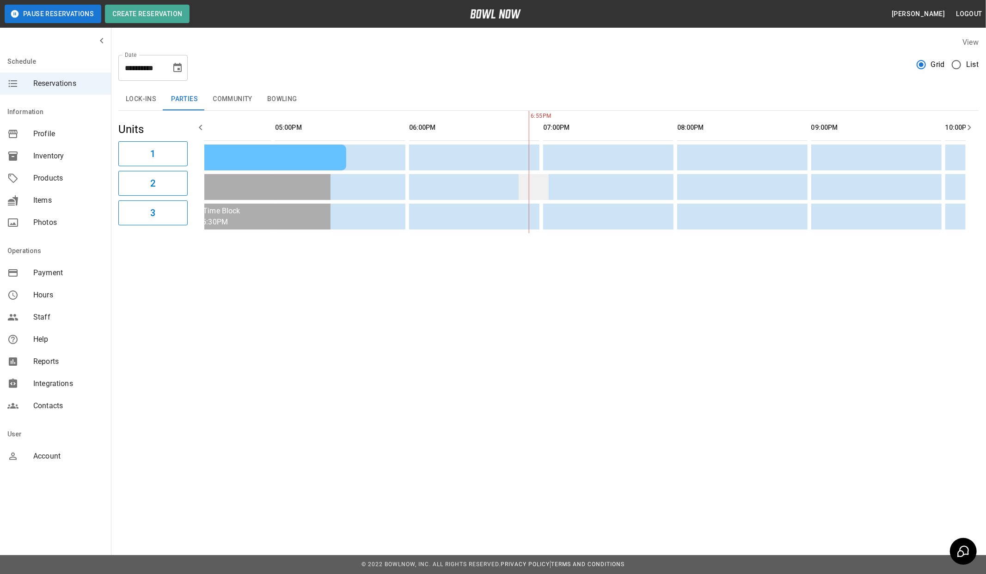
scroll to position [0, 971]
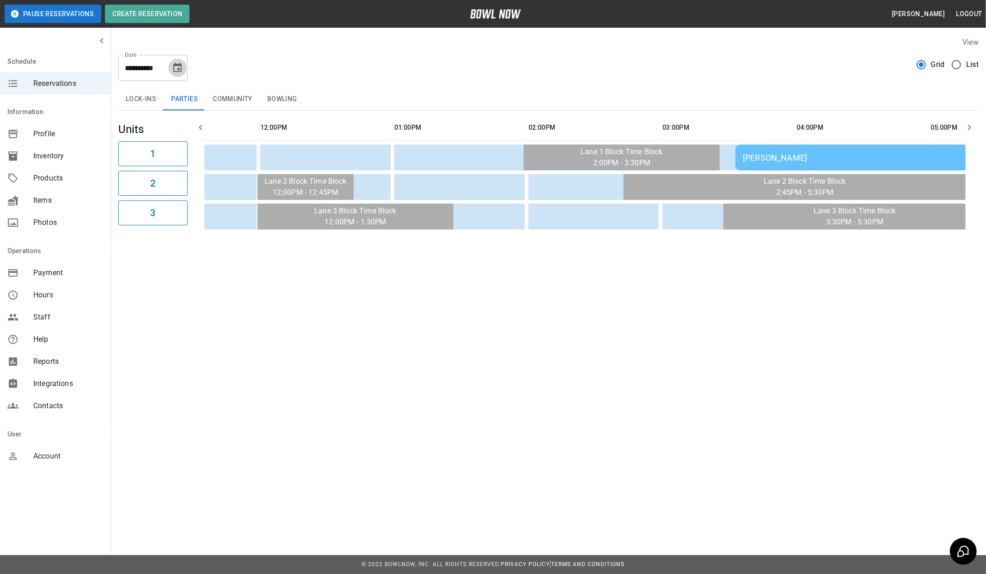
click at [177, 68] on icon "Choose date, selected date is Aug 24, 2025" at bounding box center [177, 67] width 11 height 11
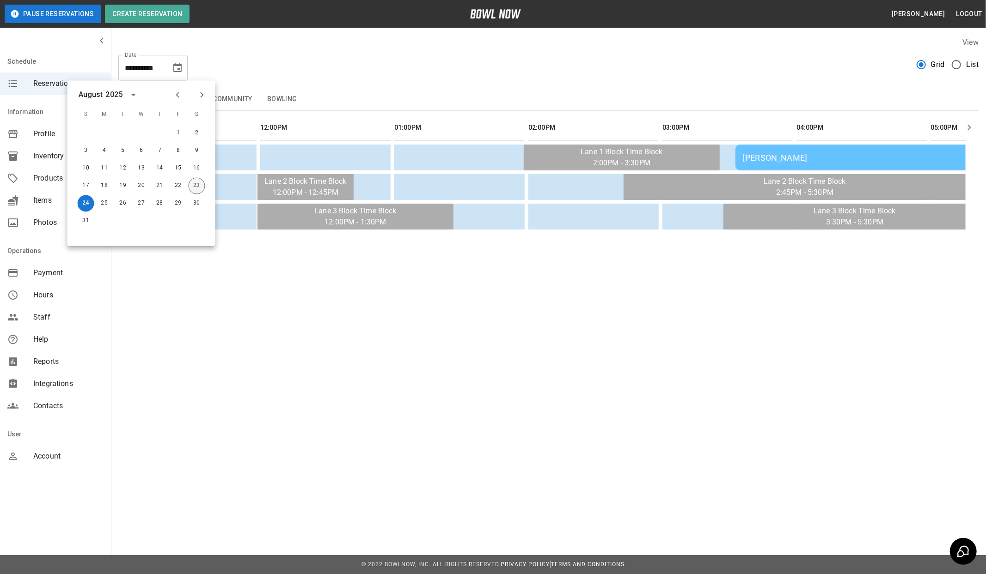
click at [195, 188] on button "23" at bounding box center [197, 185] width 17 height 17
type input "**********"
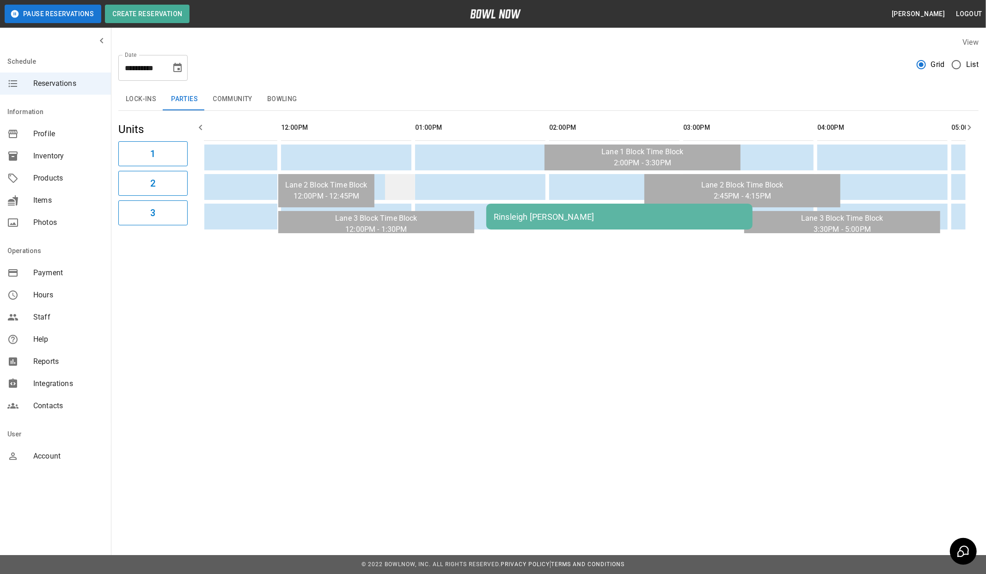
scroll to position [0, 323]
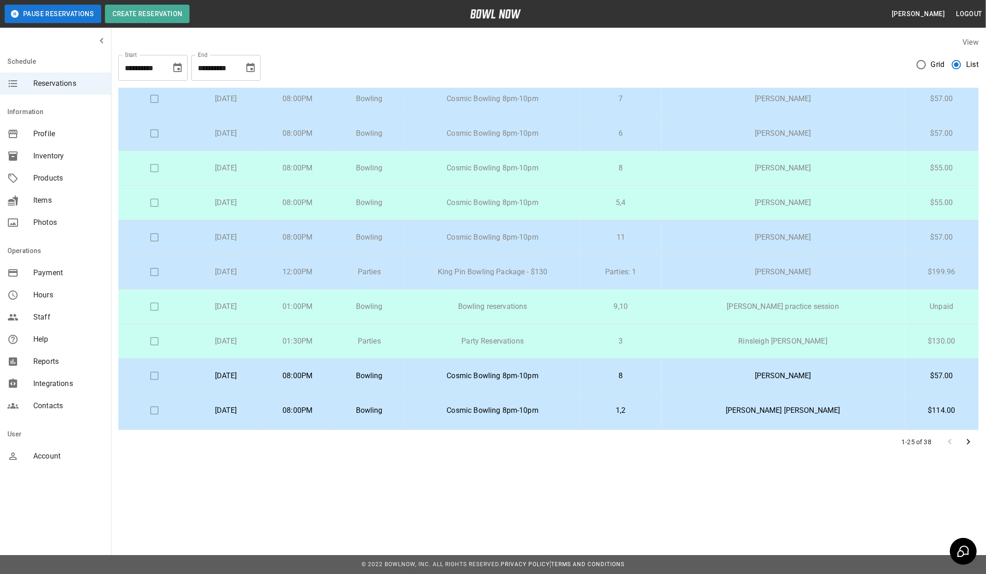
click at [526, 273] on p "King Pin Bowling Package - $130" at bounding box center [492, 272] width 160 height 11
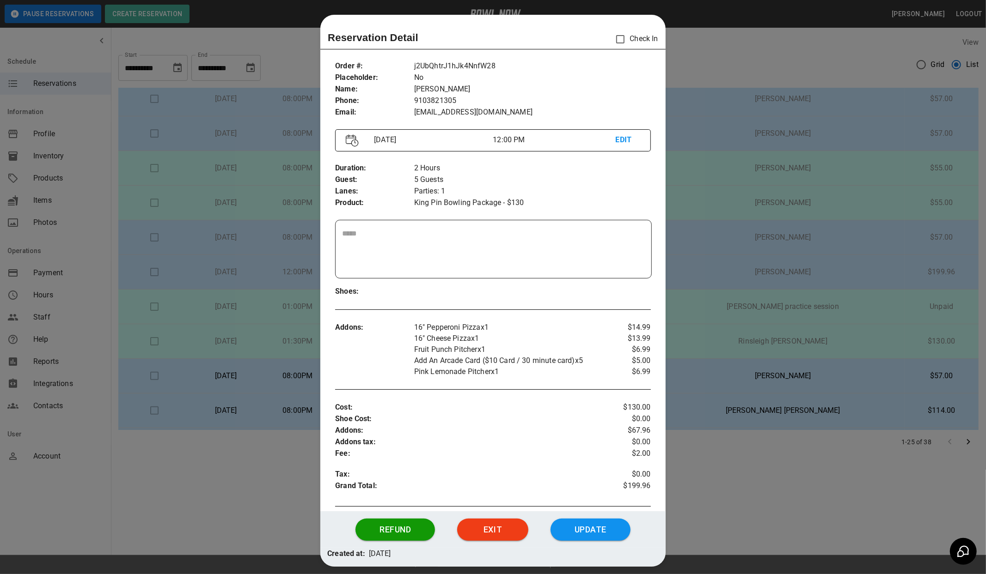
click at [753, 276] on div at bounding box center [493, 287] width 986 height 574
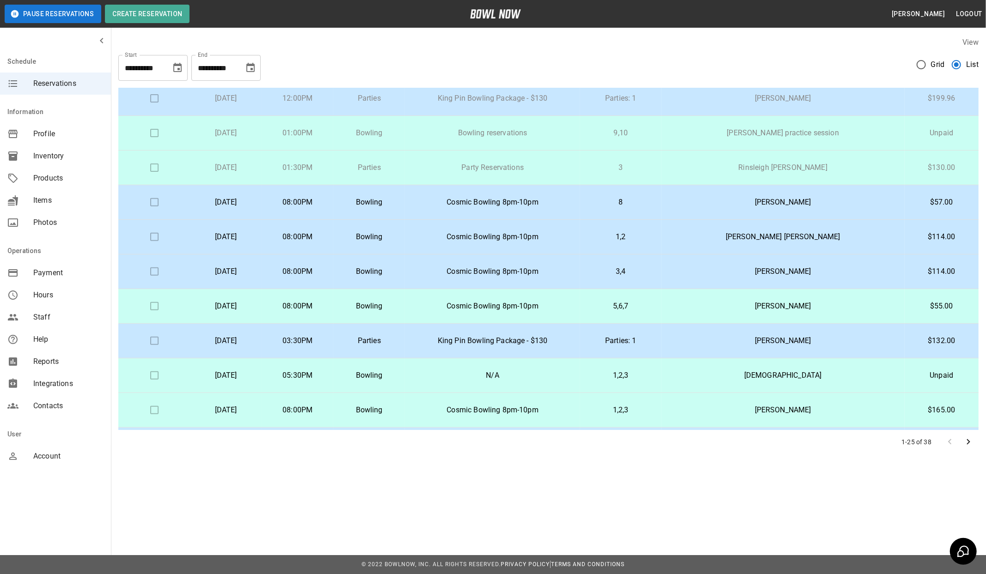
click at [654, 338] on p "Parties: 1" at bounding box center [620, 341] width 67 height 11
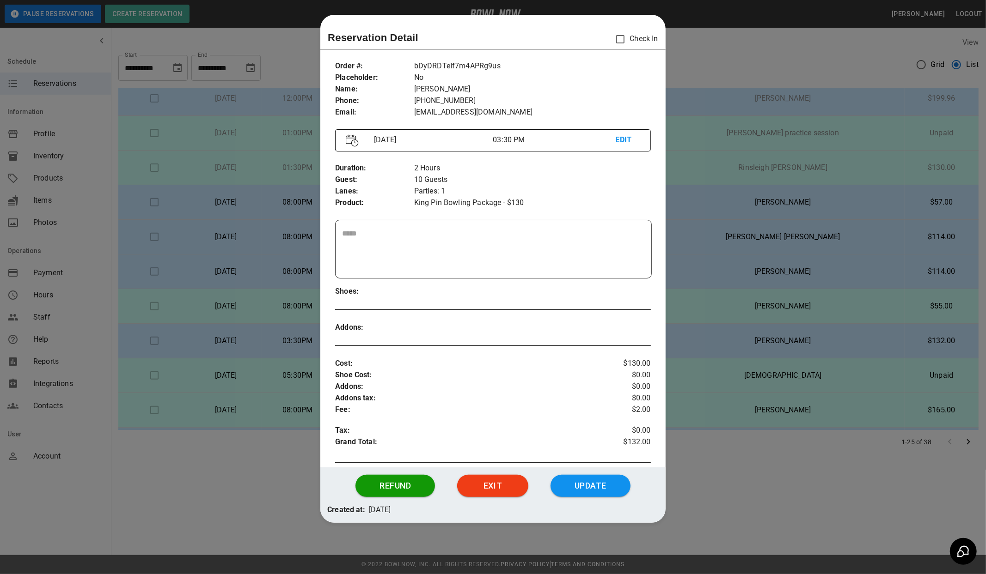
click at [687, 338] on div at bounding box center [493, 287] width 986 height 574
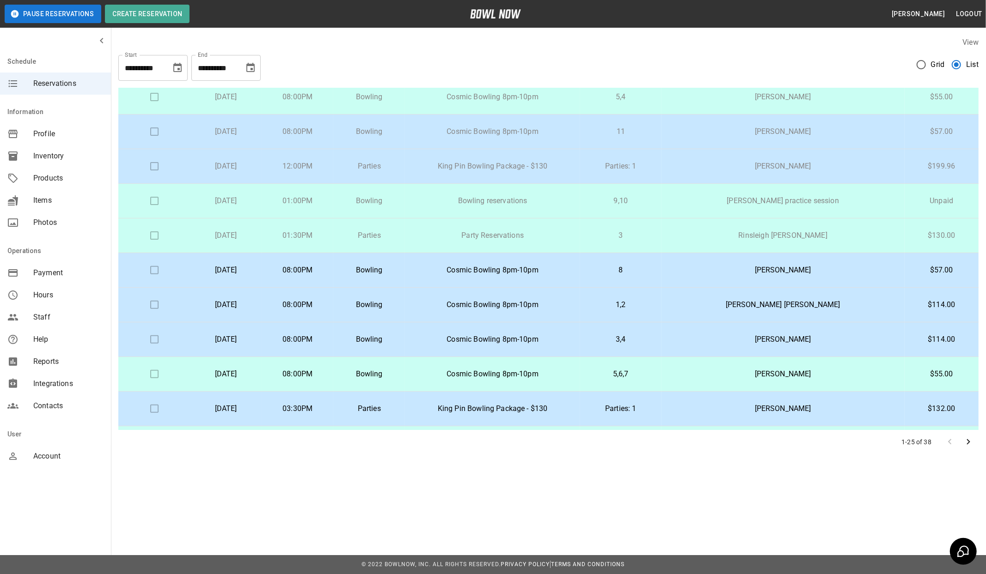
click at [649, 177] on td "Parties: 1" at bounding box center [620, 166] width 81 height 35
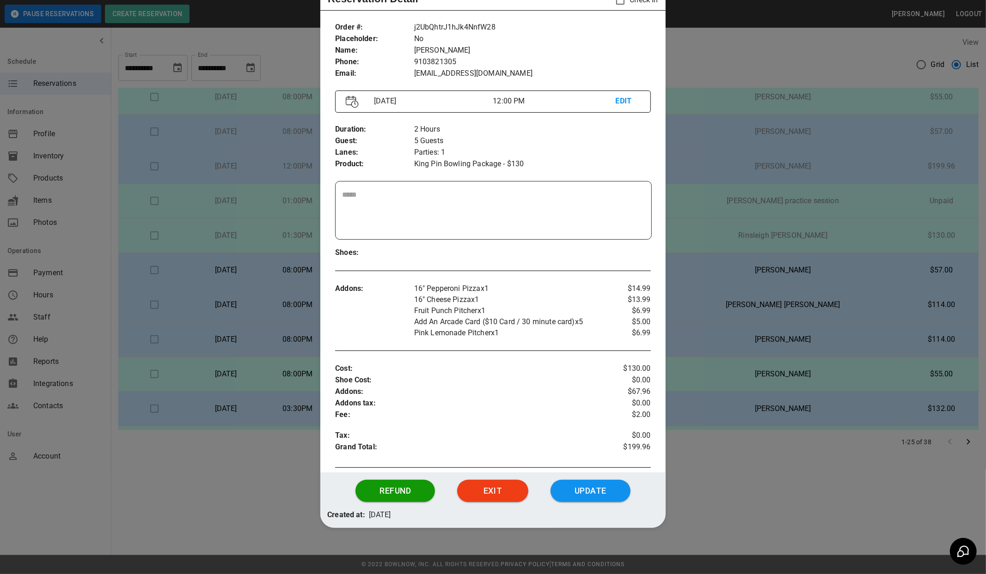
click at [774, 451] on div at bounding box center [493, 287] width 986 height 574
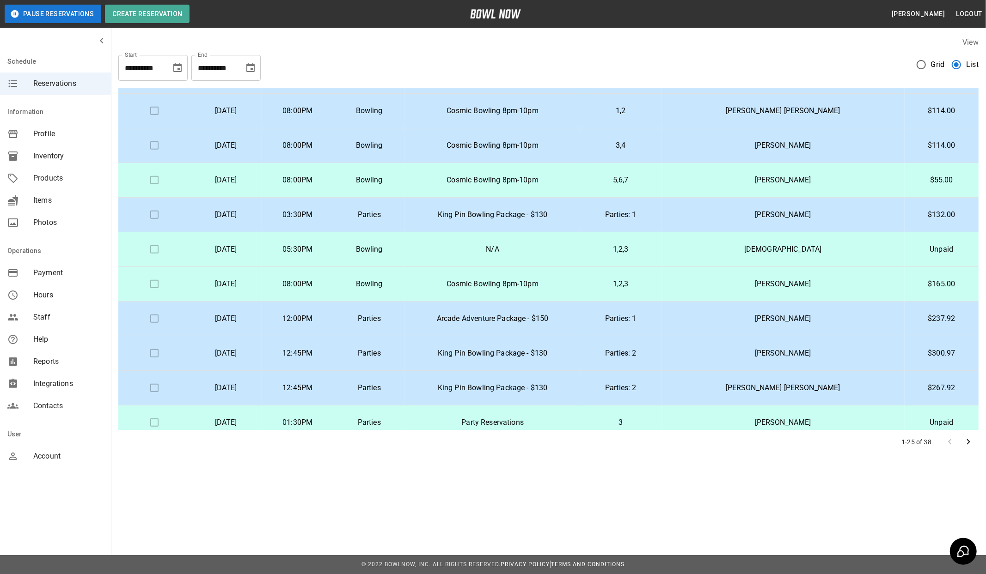
click at [573, 356] on p "King Pin Bowling Package - $130" at bounding box center [492, 353] width 160 height 11
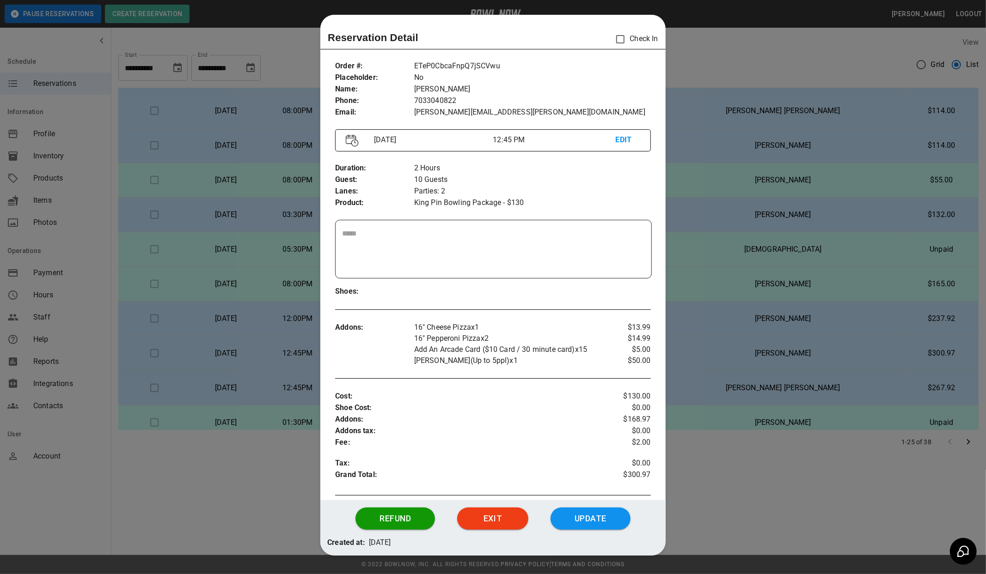
click at [763, 311] on div at bounding box center [493, 287] width 986 height 574
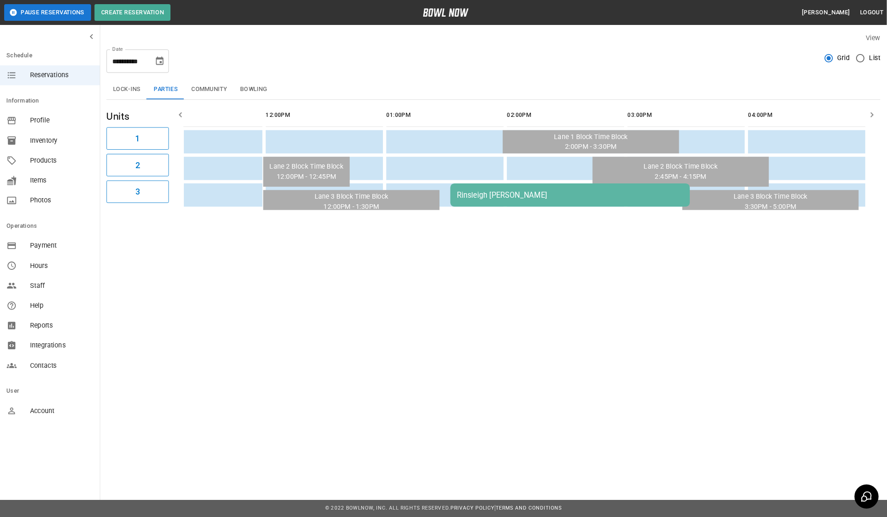
scroll to position [0, 315]
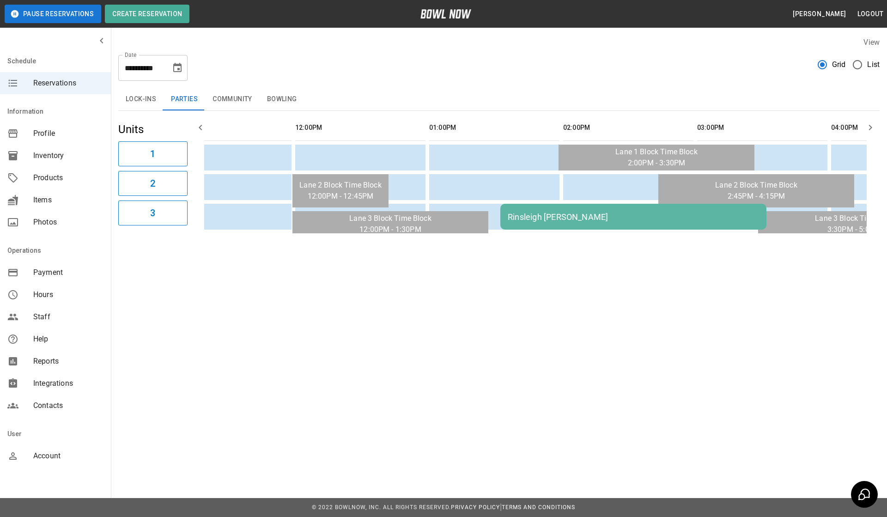
click at [670, 83] on div "**********" at bounding box center [499, 135] width 776 height 211
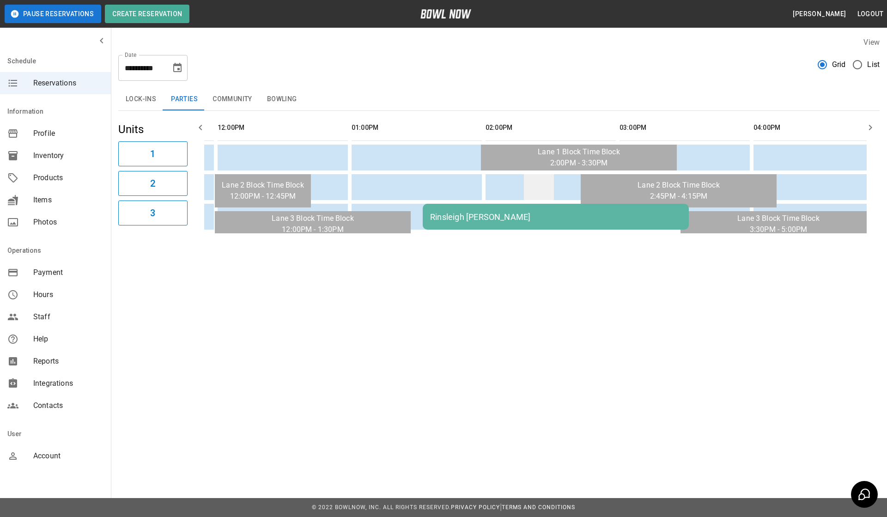
scroll to position [0, 677]
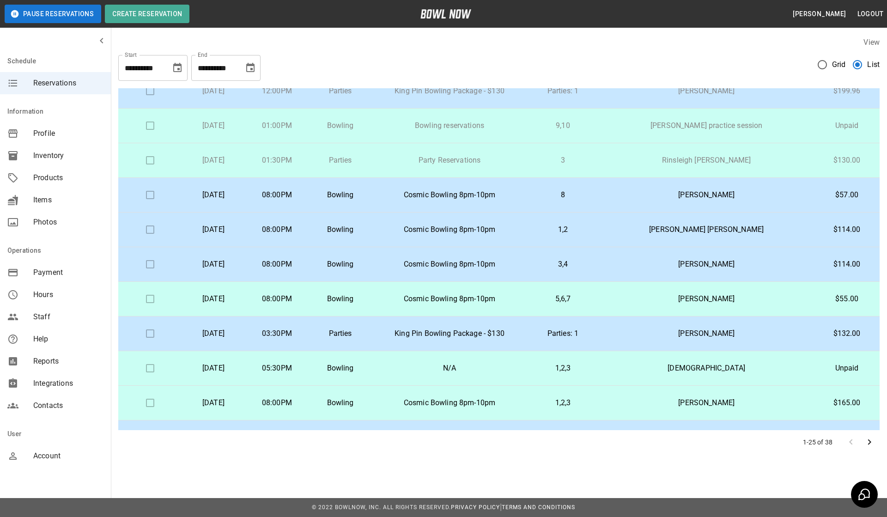
click at [498, 330] on p "King Pin Bowling Package - $130" at bounding box center [449, 333] width 140 height 11
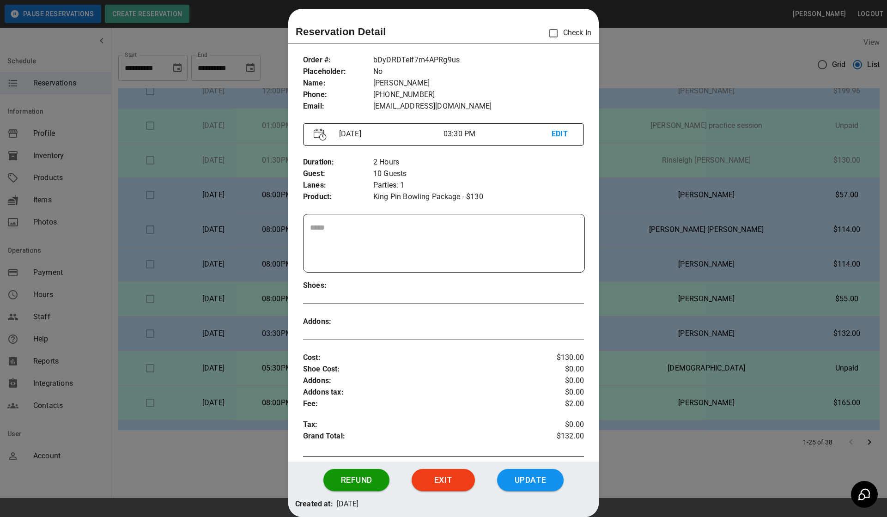
click at [394, 63] on p "bDyDRDTeIf7m4APRg9us" at bounding box center [478, 61] width 211 height 12
copy p "bDyDRDTeIf7m4APRg9us"
click at [794, 116] on div at bounding box center [443, 258] width 887 height 517
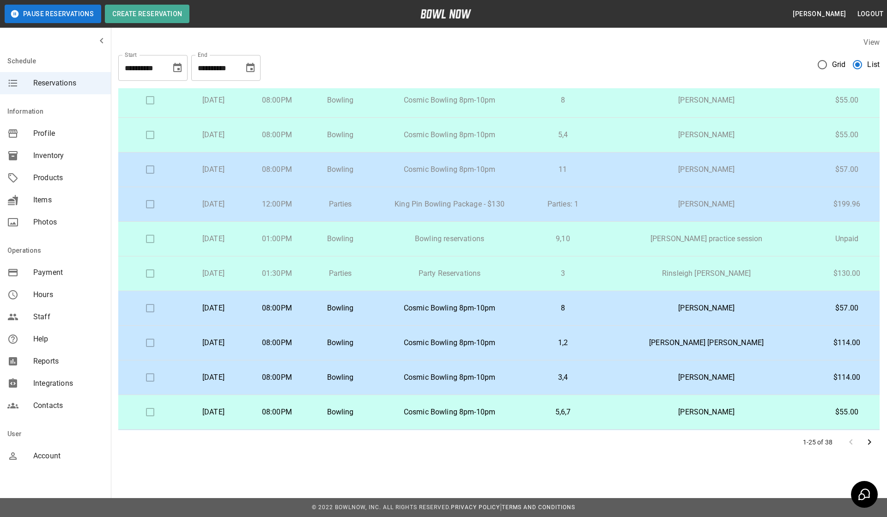
scroll to position [171, 0]
click at [476, 203] on p "King Pin Bowling Package - $130" at bounding box center [449, 203] width 140 height 11
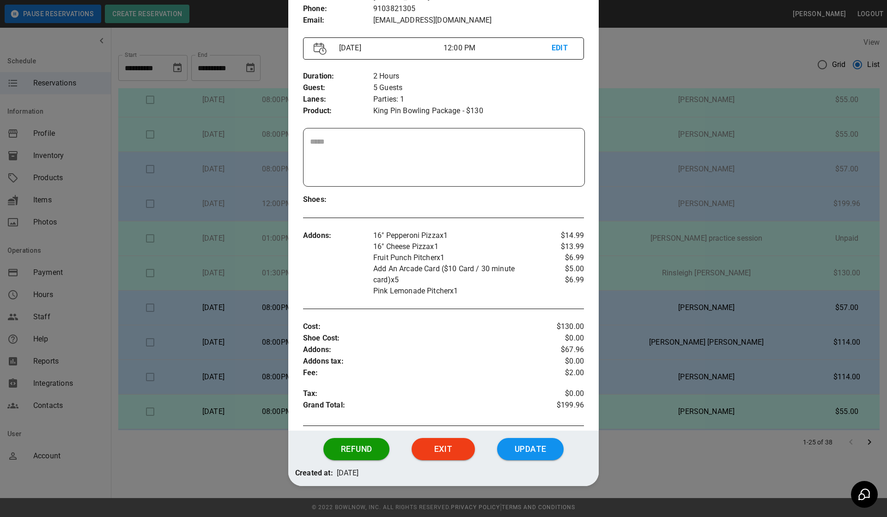
scroll to position [107, 0]
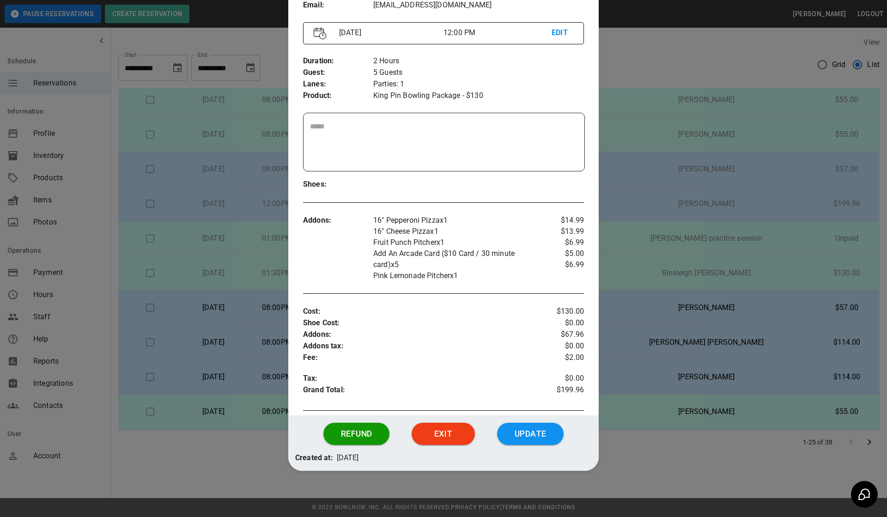
click at [708, 294] on div at bounding box center [443, 258] width 887 height 517
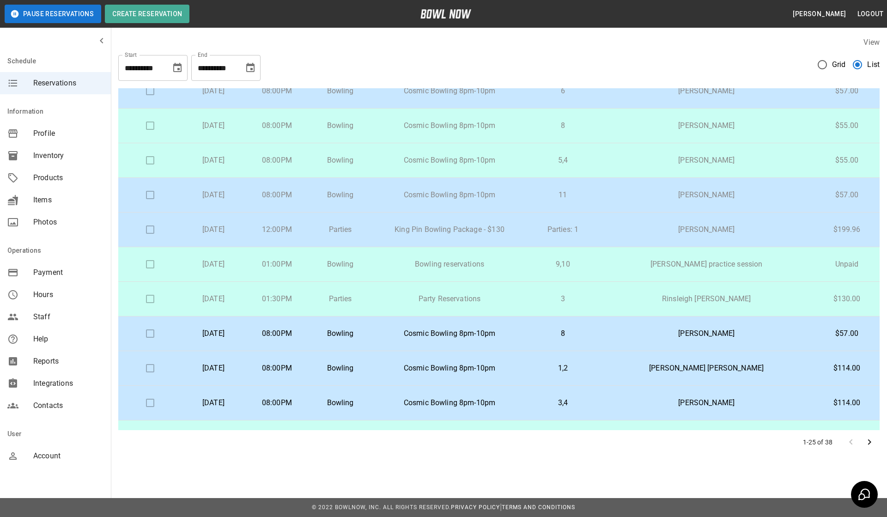
scroll to position [147, 0]
click at [866, 43] on label "View" at bounding box center [872, 42] width 16 height 9
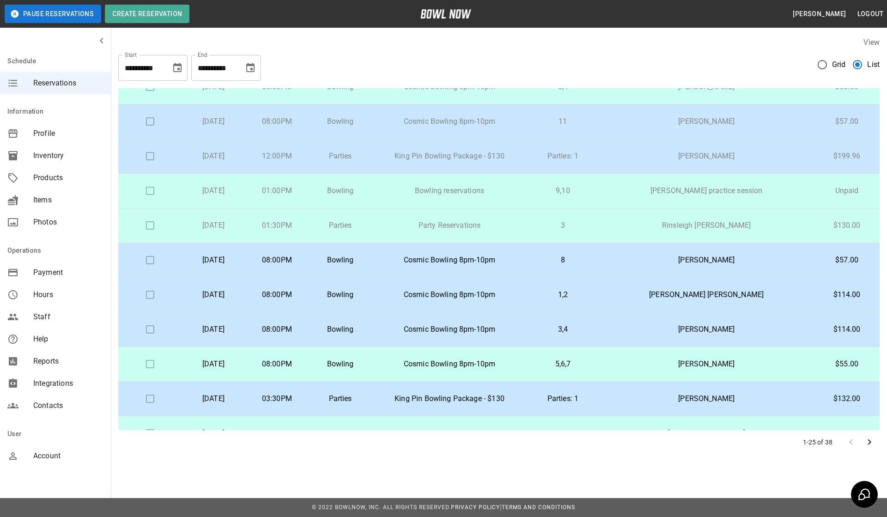
scroll to position [217, 0]
click at [486, 162] on p "King Pin Bowling Package - $130" at bounding box center [449, 157] width 140 height 11
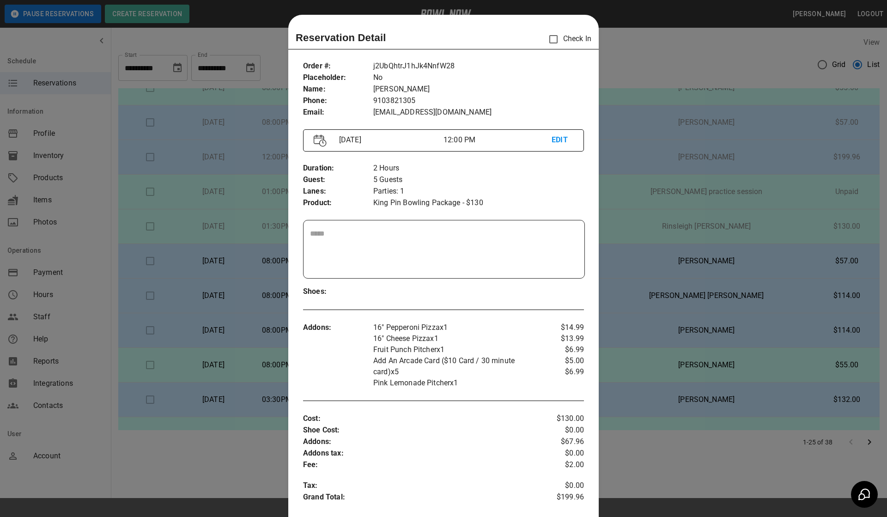
scroll to position [15, 0]
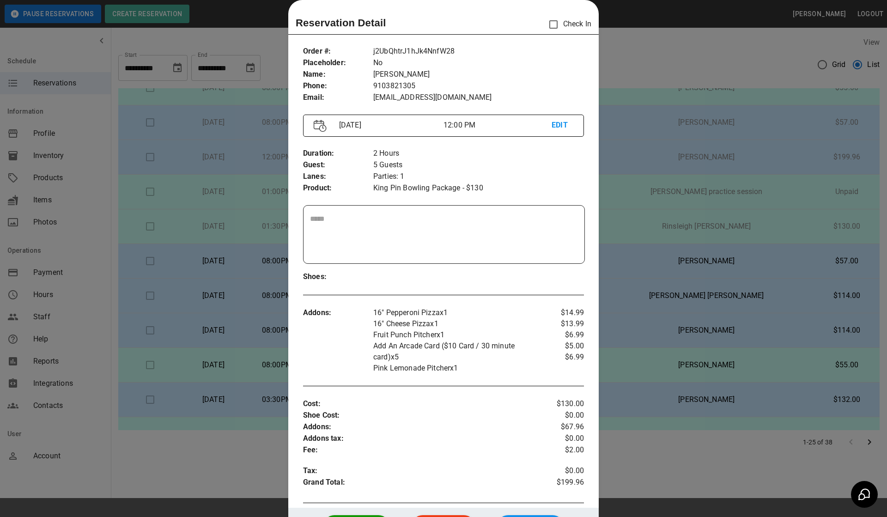
click at [652, 49] on div at bounding box center [443, 258] width 887 height 517
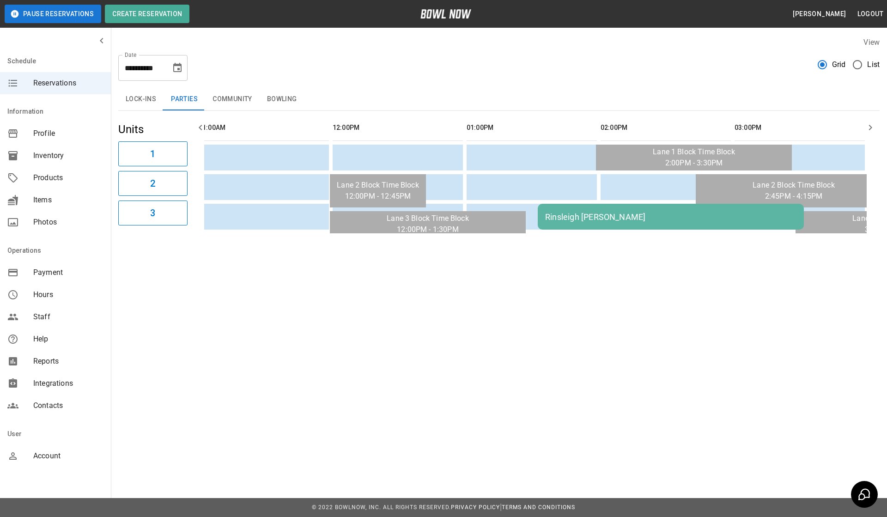
scroll to position [0, 216]
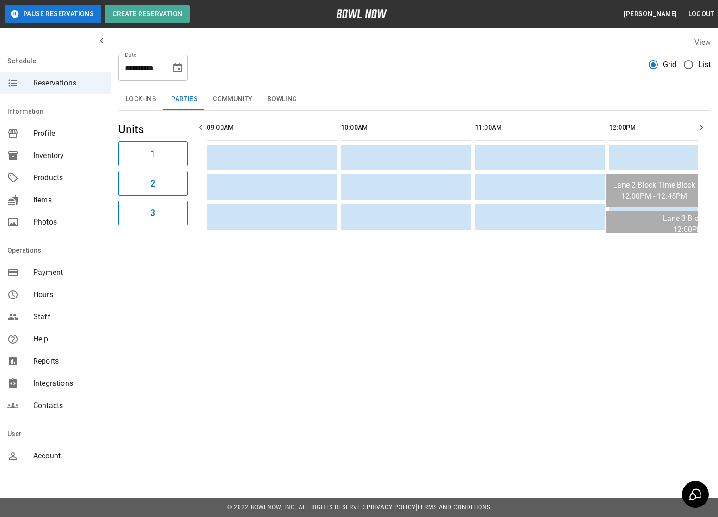
click at [177, 71] on icon "Choose date, selected date is Aug 23, 2025" at bounding box center [177, 67] width 11 height 11
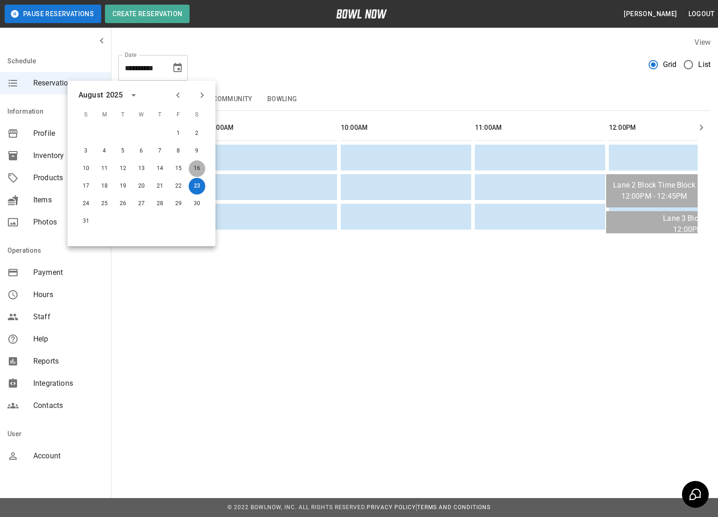
click at [196, 169] on button "16" at bounding box center [197, 168] width 17 height 17
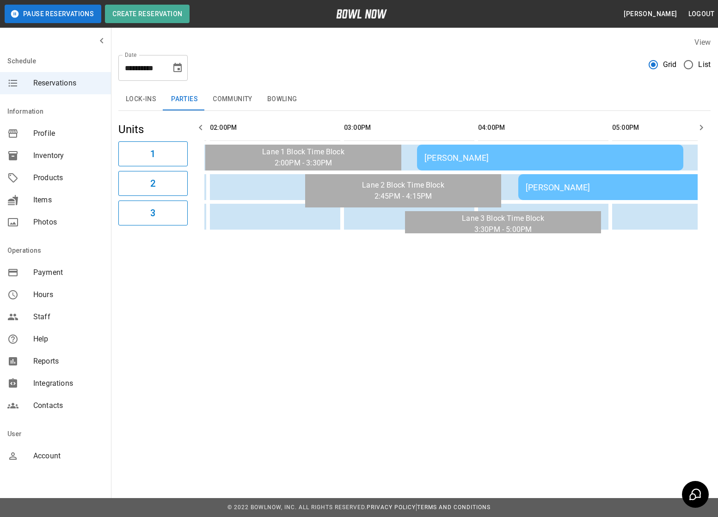
click at [509, 159] on div "Geanna WarrenSummers" at bounding box center [549, 158] width 251 height 10
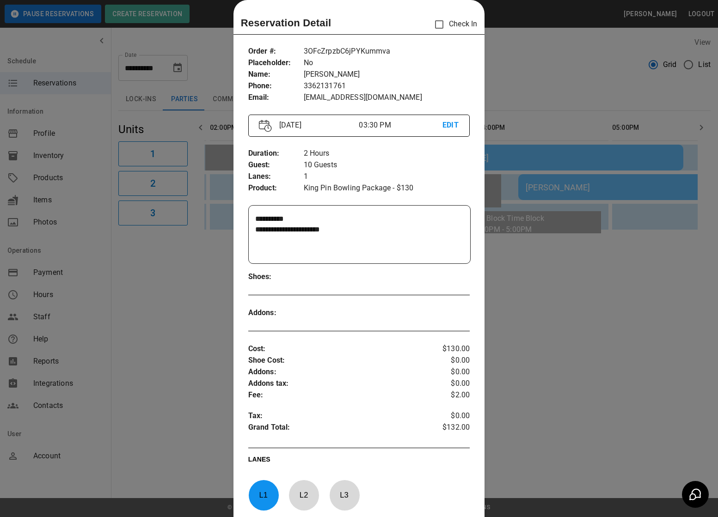
click at [589, 371] on div at bounding box center [359, 258] width 718 height 517
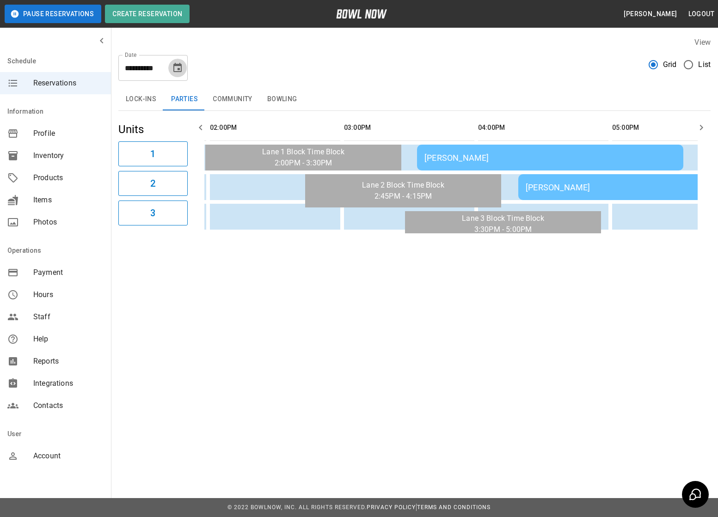
click at [176, 67] on icon "Choose date, selected date is Aug 16, 2025" at bounding box center [177, 67] width 11 height 11
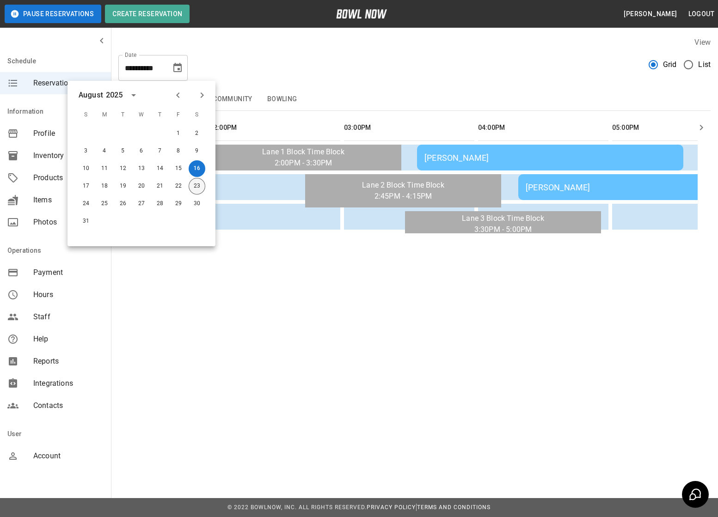
click at [196, 184] on button "23" at bounding box center [197, 186] width 17 height 17
type input "**********"
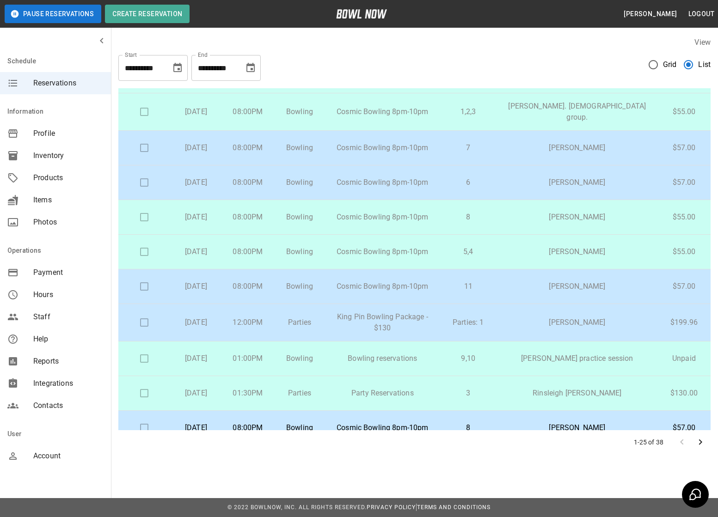
click at [440, 324] on td "King Pin Bowling Package - $130" at bounding box center [382, 322] width 114 height 37
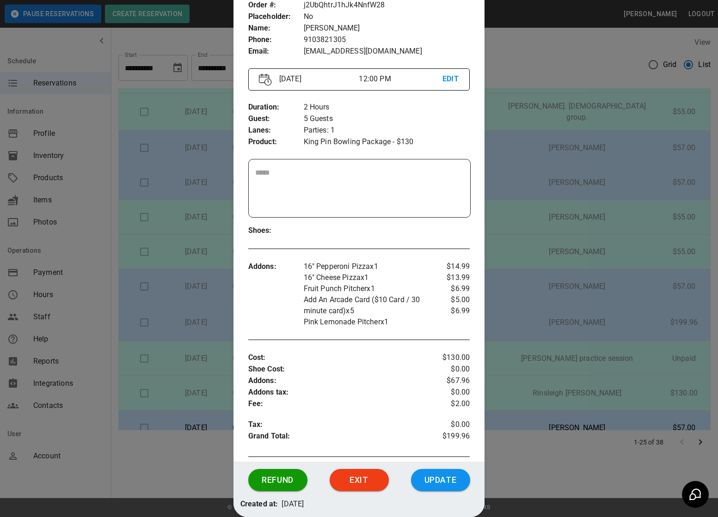
click at [573, 326] on div at bounding box center [359, 258] width 718 height 517
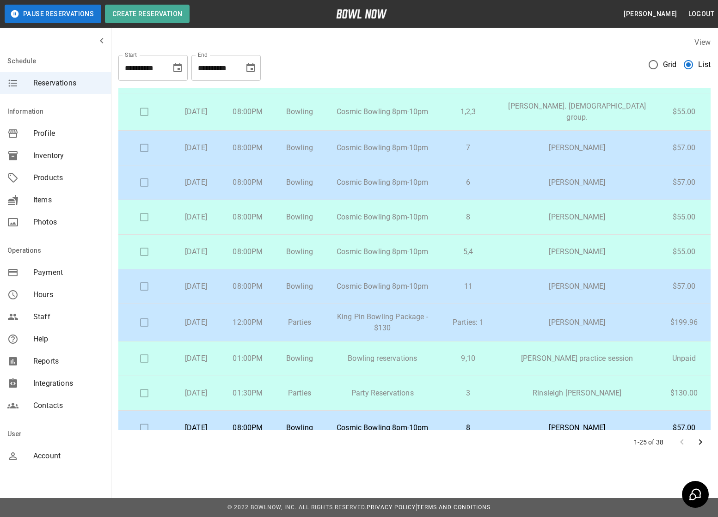
click at [411, 322] on p "King Pin Bowling Package - $130" at bounding box center [382, 322] width 99 height 22
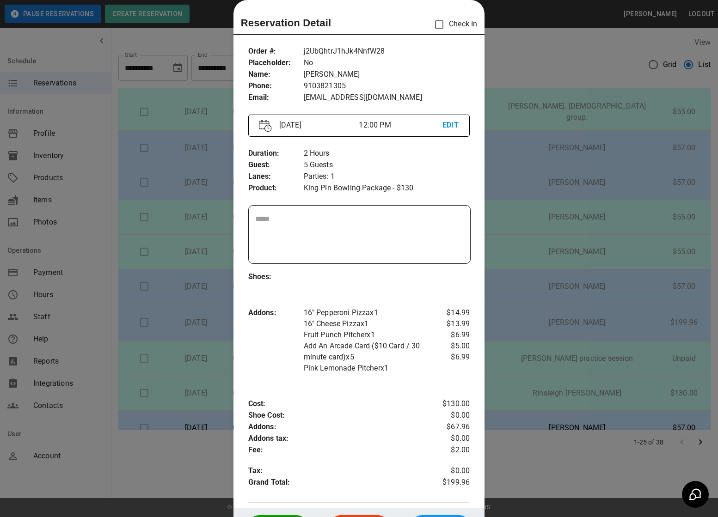
click at [518, 186] on div at bounding box center [359, 258] width 718 height 517
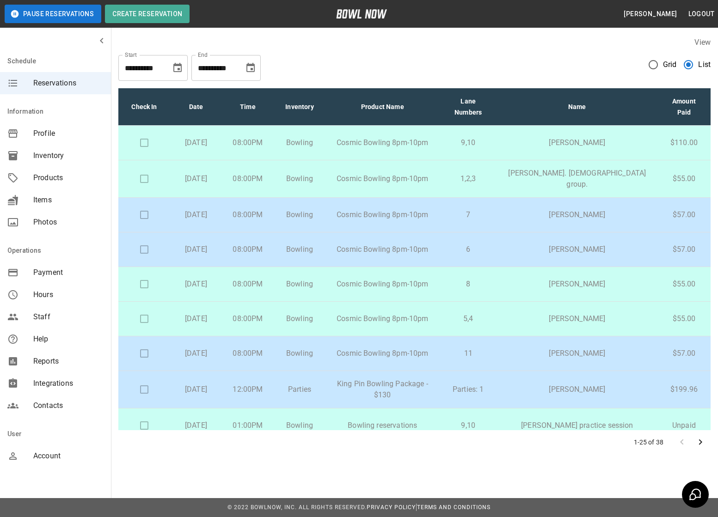
click at [416, 391] on p "King Pin Bowling Package - $130" at bounding box center [382, 389] width 99 height 22
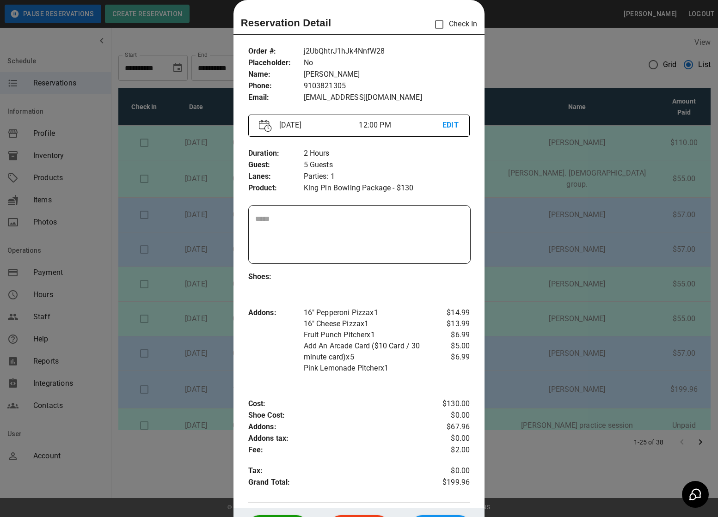
click at [552, 186] on div at bounding box center [359, 258] width 718 height 517
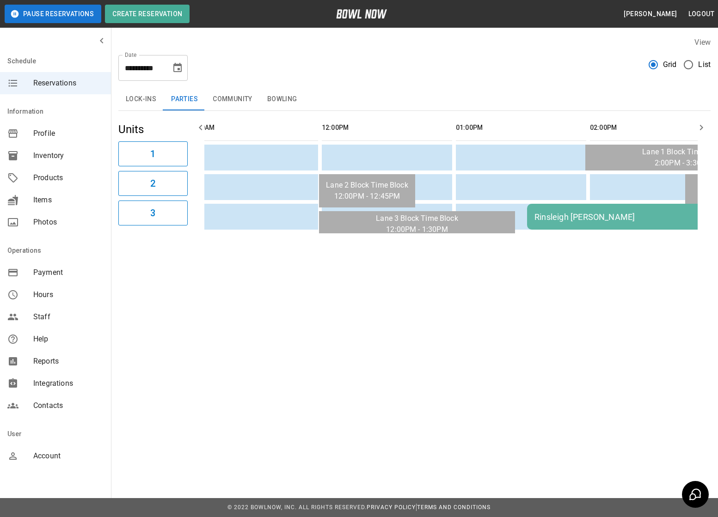
scroll to position [0, 383]
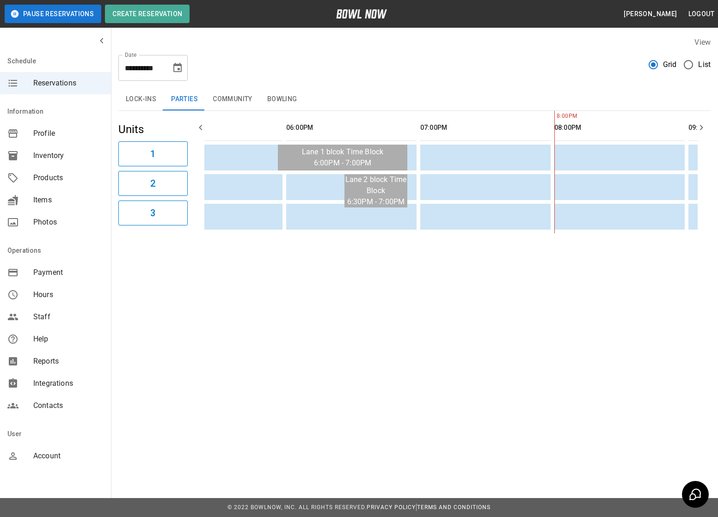
scroll to position [0, 1230]
